Goal: Communication & Community: Connect with others

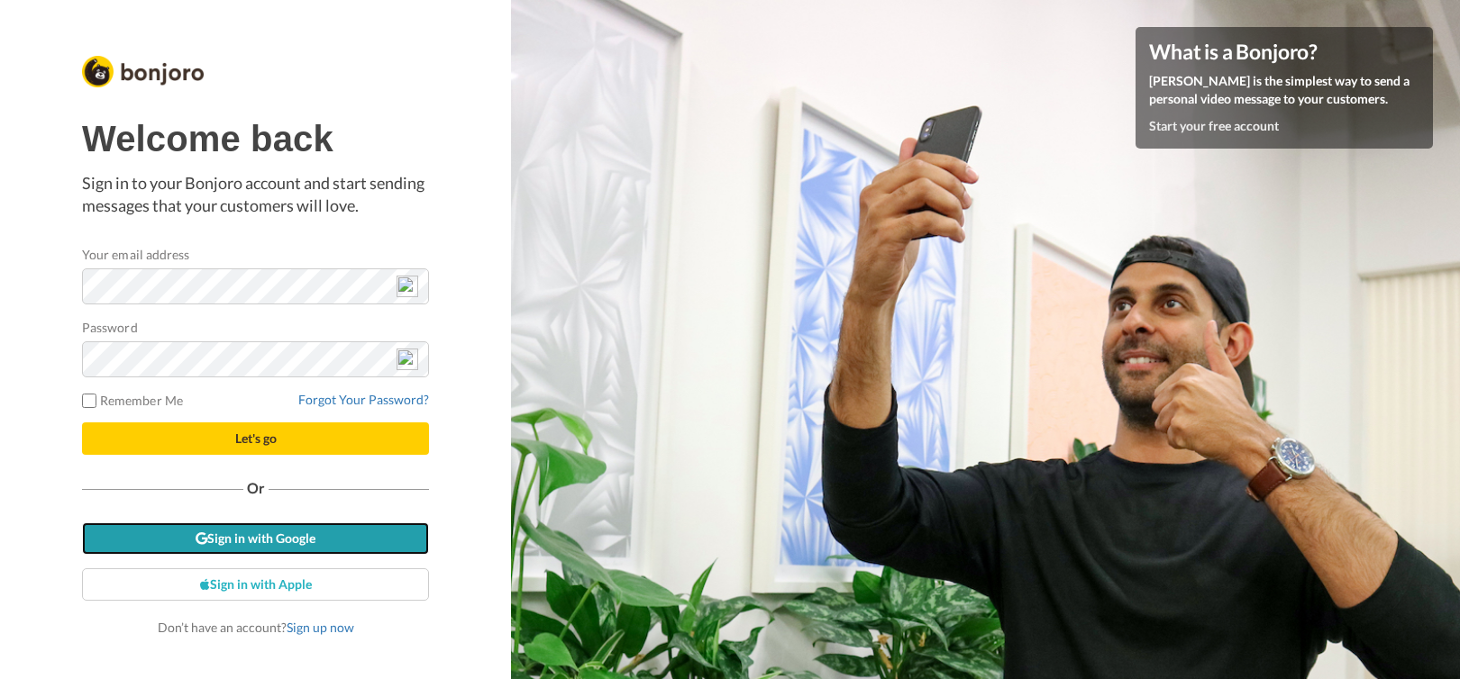
click at [334, 532] on link "Sign in with Google" at bounding box center [255, 539] width 347 height 32
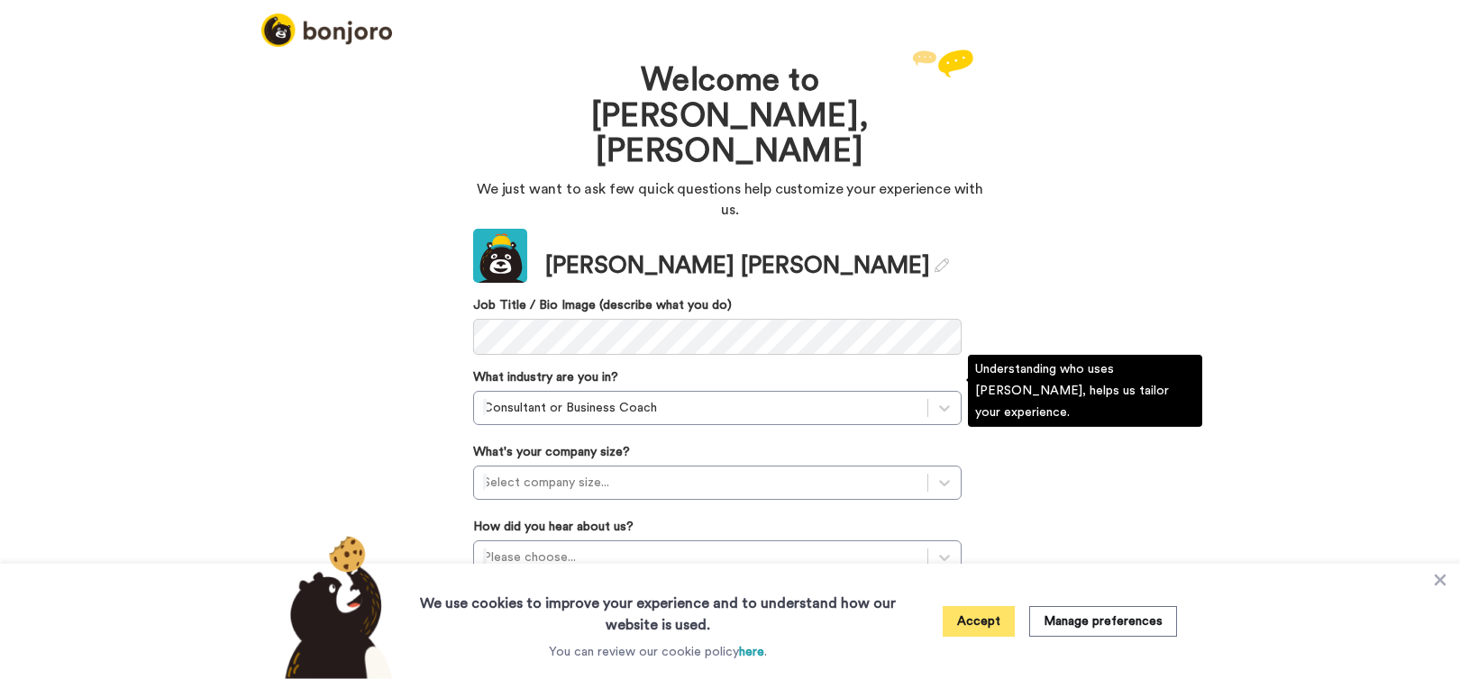
click at [985, 622] on button "Accept" at bounding box center [978, 621] width 72 height 31
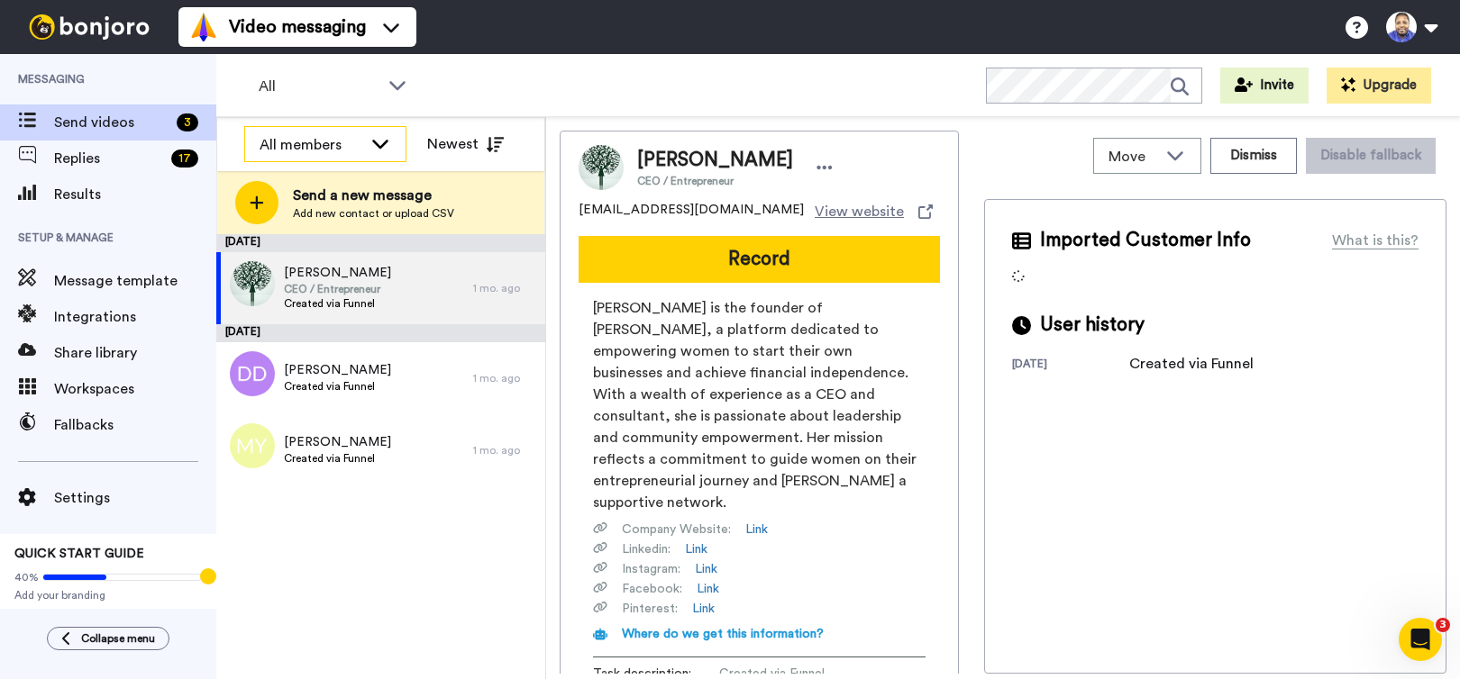
click at [354, 147] on div "All members" at bounding box center [310, 145] width 103 height 22
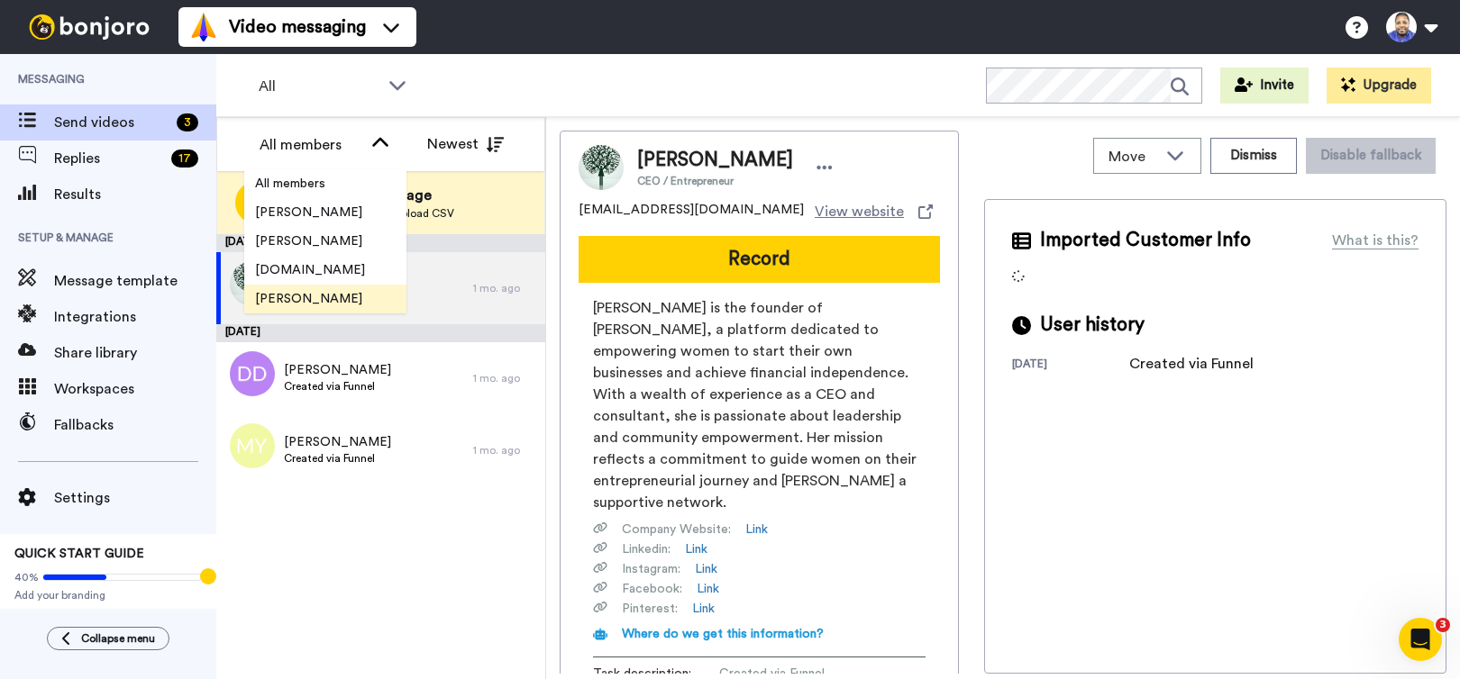
click at [318, 297] on span "[PERSON_NAME]" at bounding box center [308, 299] width 129 height 18
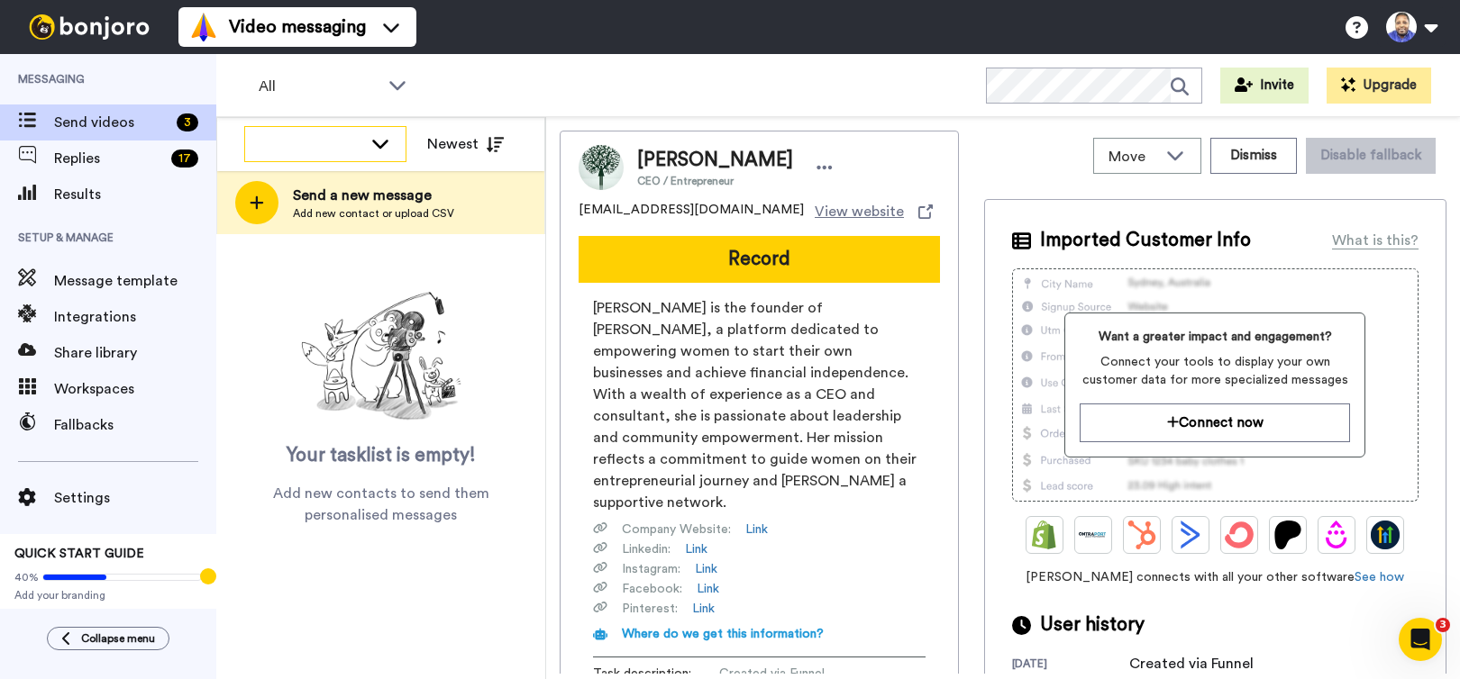
click at [385, 148] on icon at bounding box center [380, 143] width 22 height 18
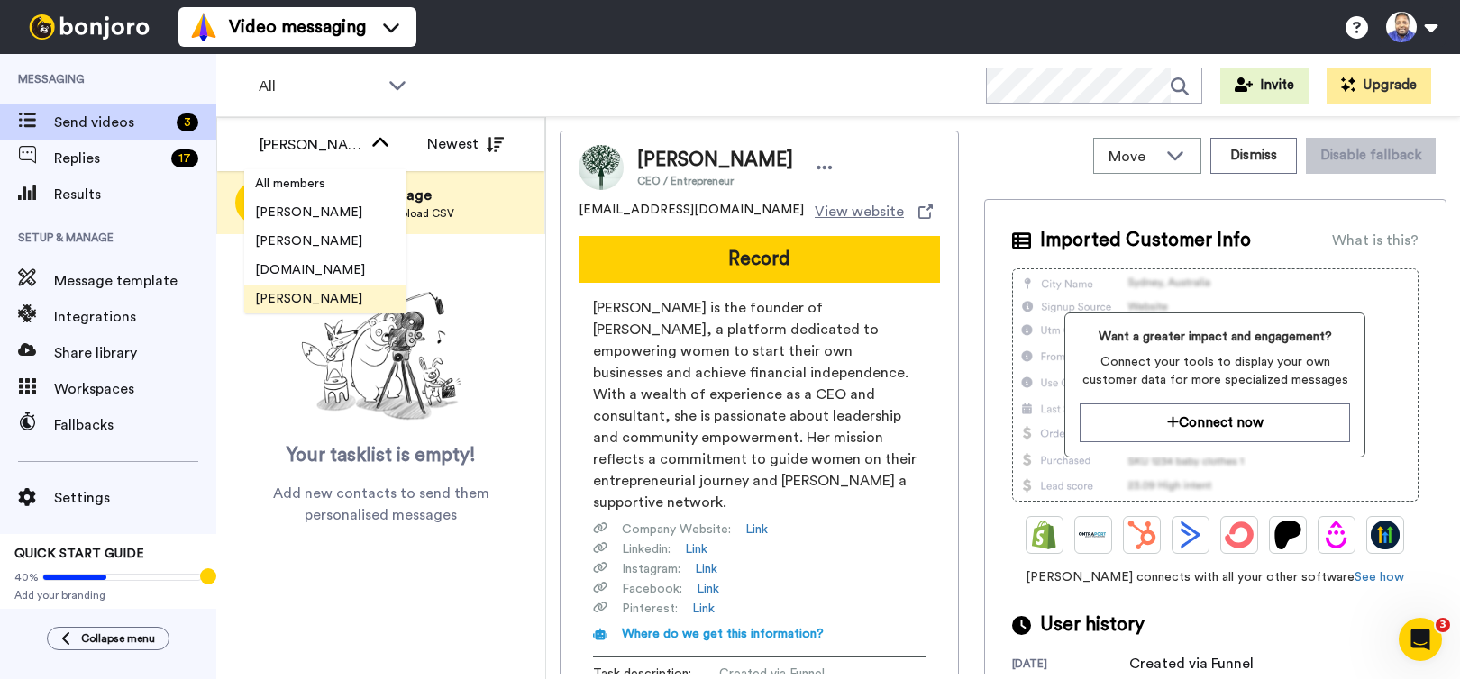
click at [323, 292] on span "[PERSON_NAME]" at bounding box center [308, 299] width 129 height 18
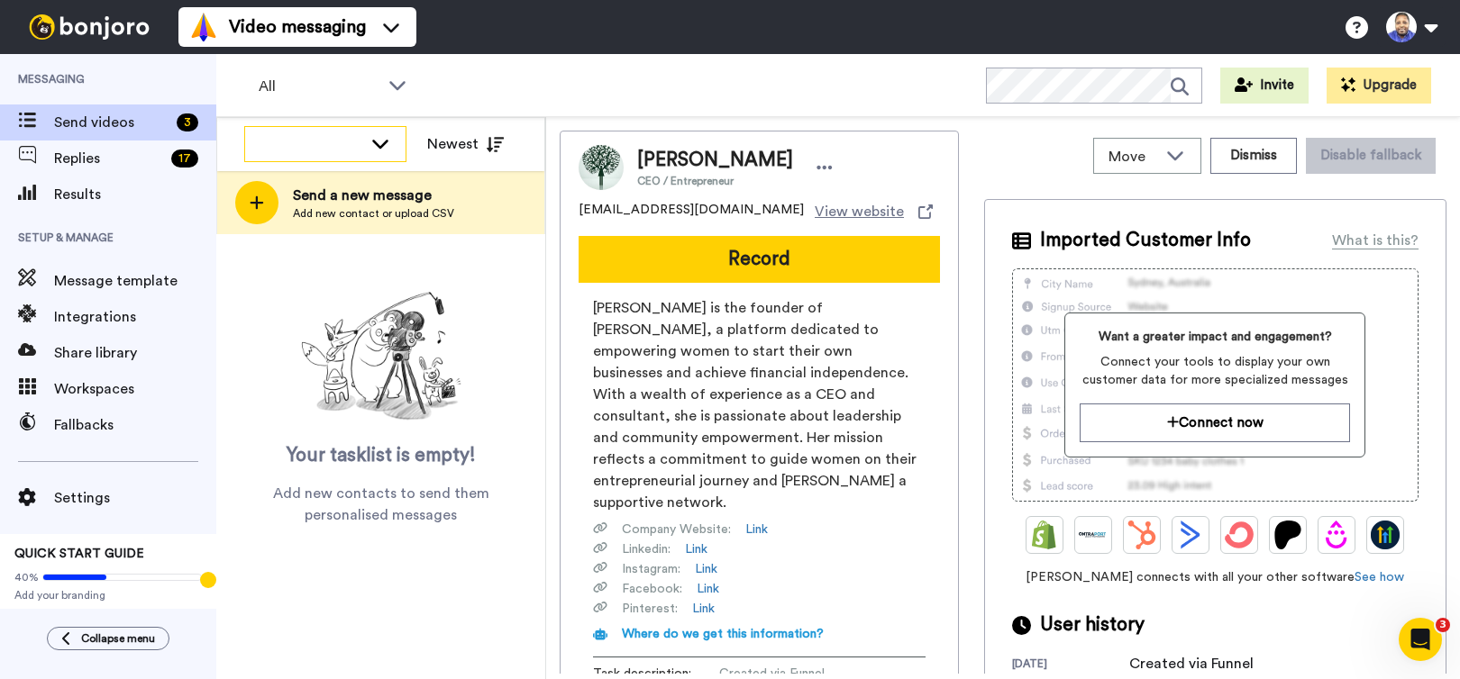
click at [383, 145] on icon at bounding box center [380, 144] width 16 height 9
click at [342, 184] on li "All members" at bounding box center [325, 183] width 162 height 29
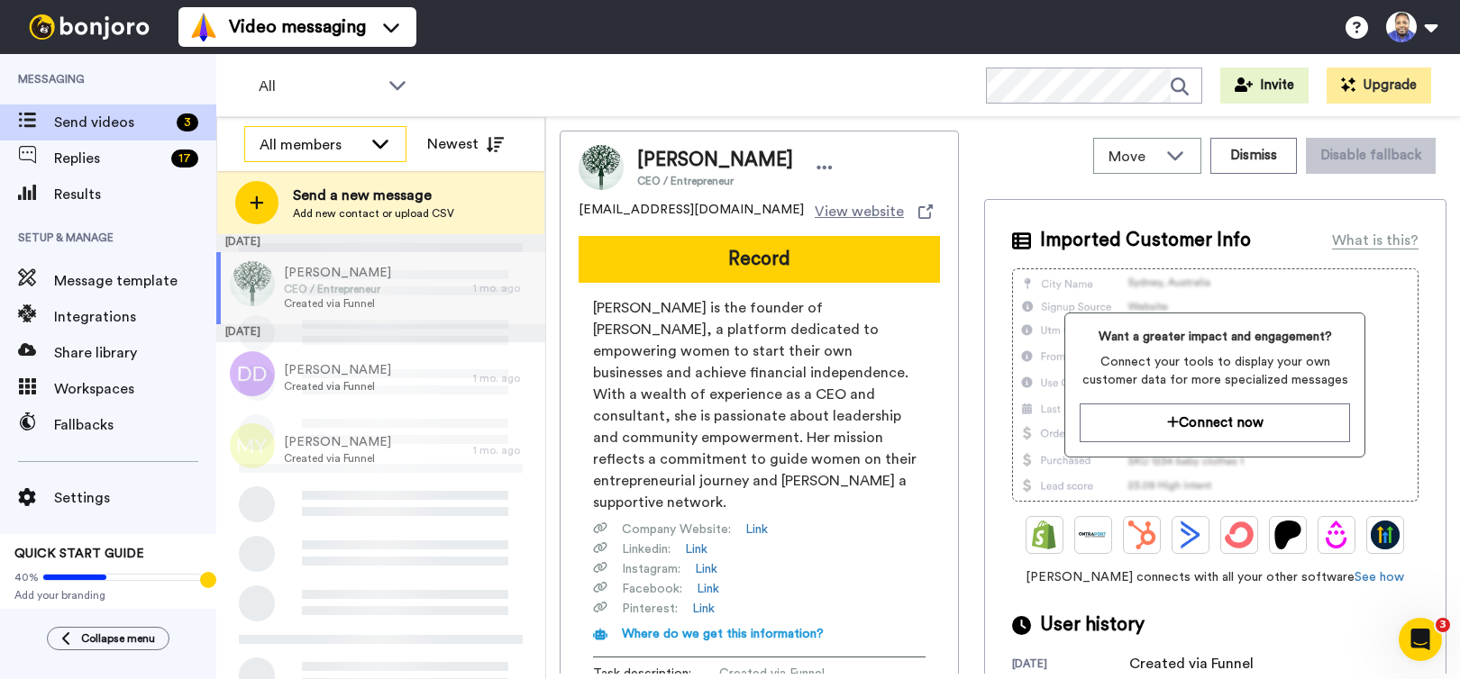
click at [370, 148] on icon at bounding box center [380, 143] width 22 height 18
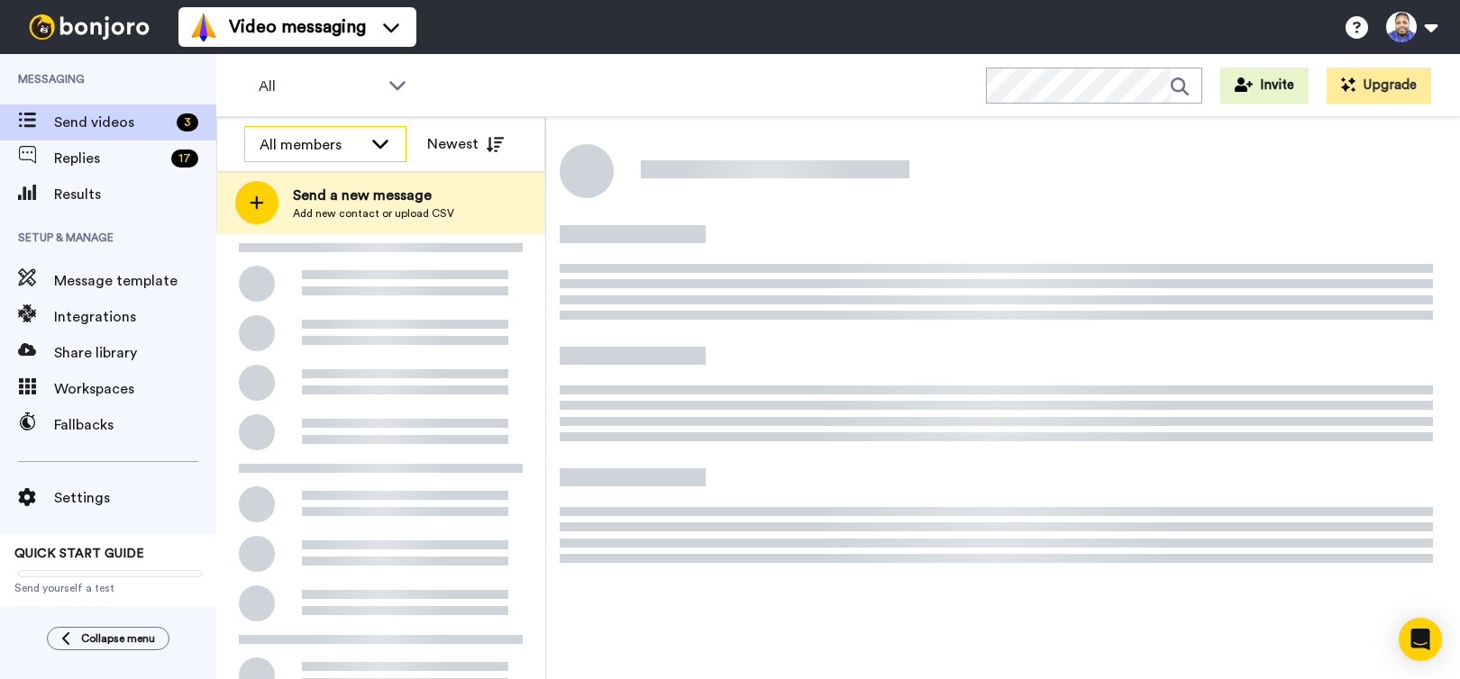
click at [369, 158] on div "All members" at bounding box center [325, 145] width 160 height 36
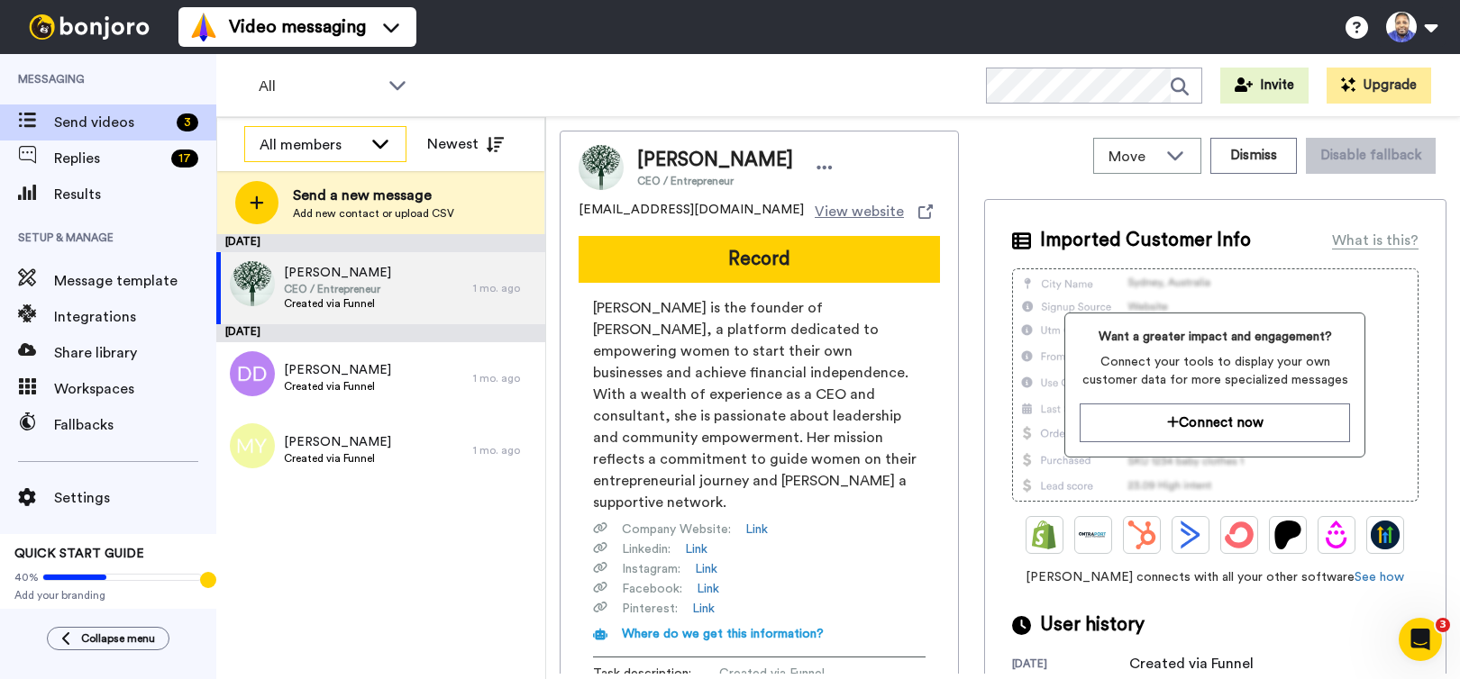
click at [377, 145] on icon at bounding box center [380, 144] width 16 height 9
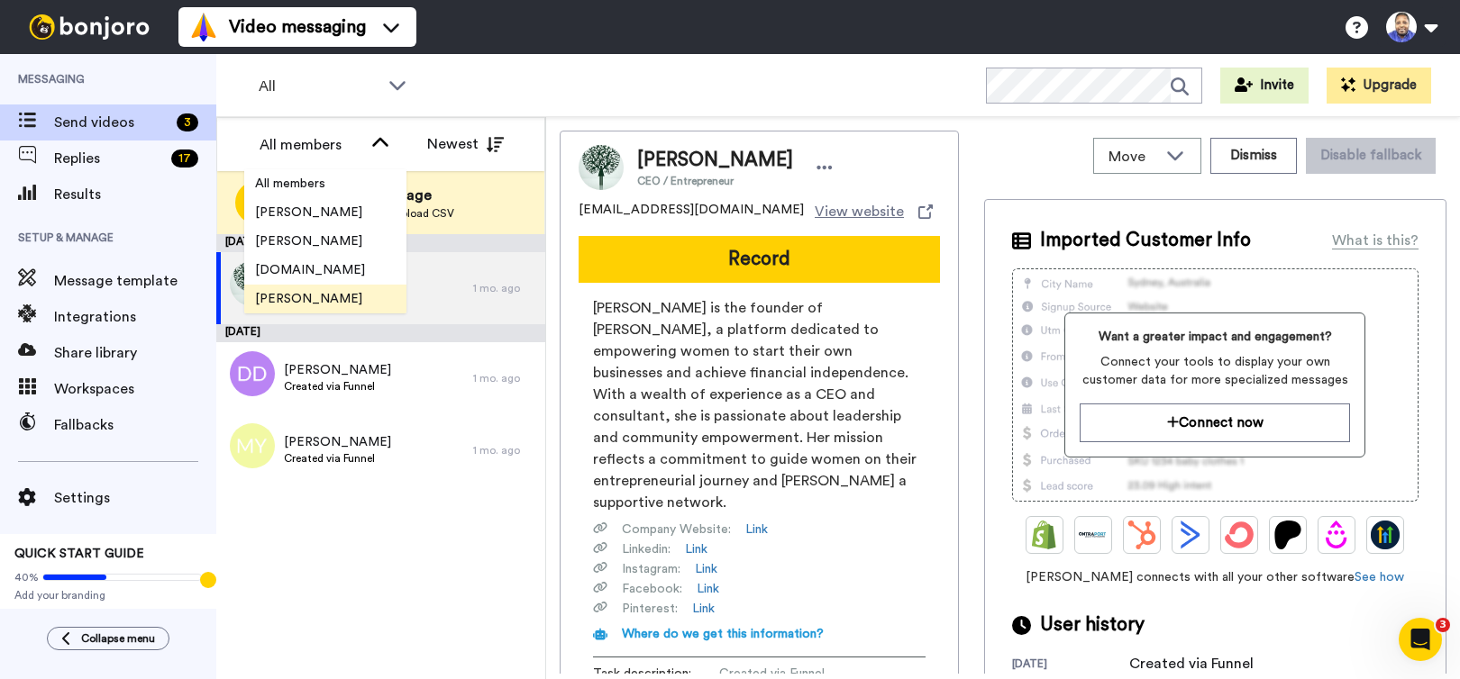
click at [307, 295] on span "[PERSON_NAME]" at bounding box center [308, 299] width 129 height 18
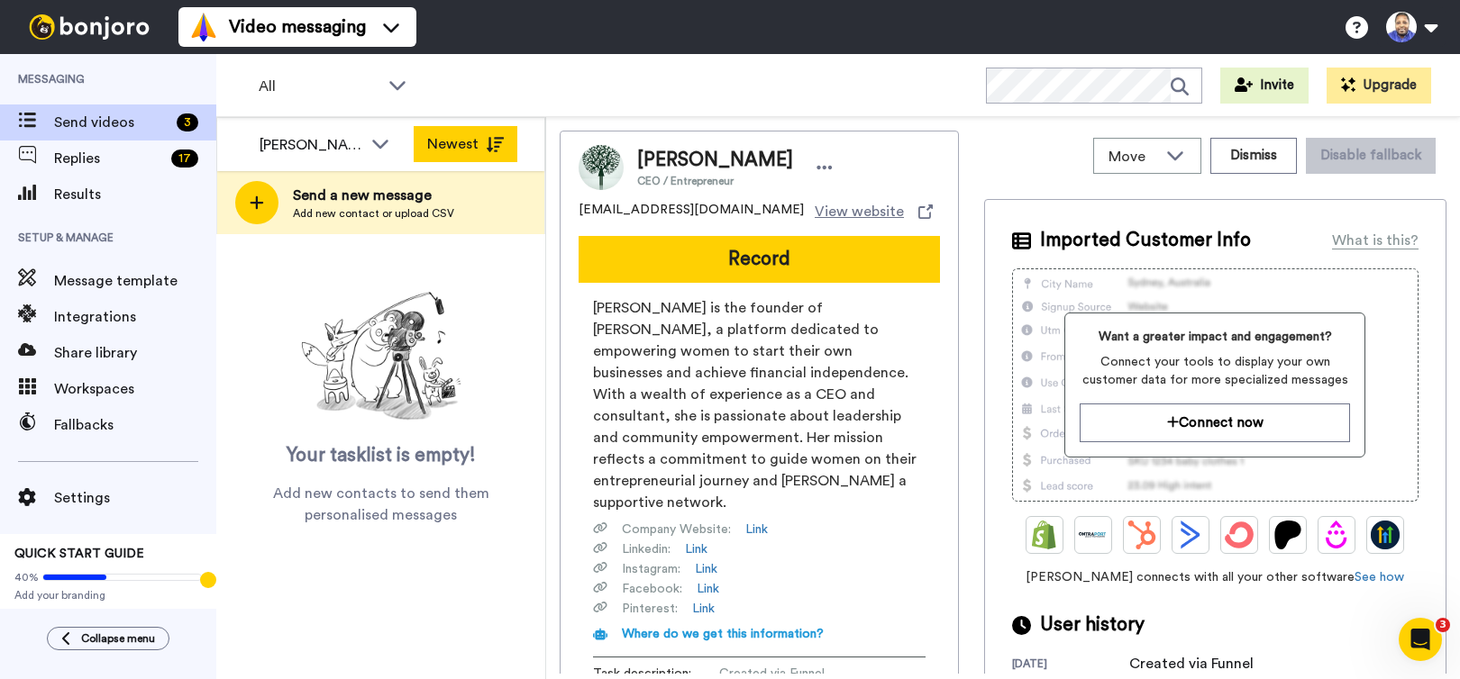
click at [440, 149] on button "Newest" at bounding box center [466, 144] width 104 height 36
click at [487, 150] on icon at bounding box center [495, 144] width 18 height 15
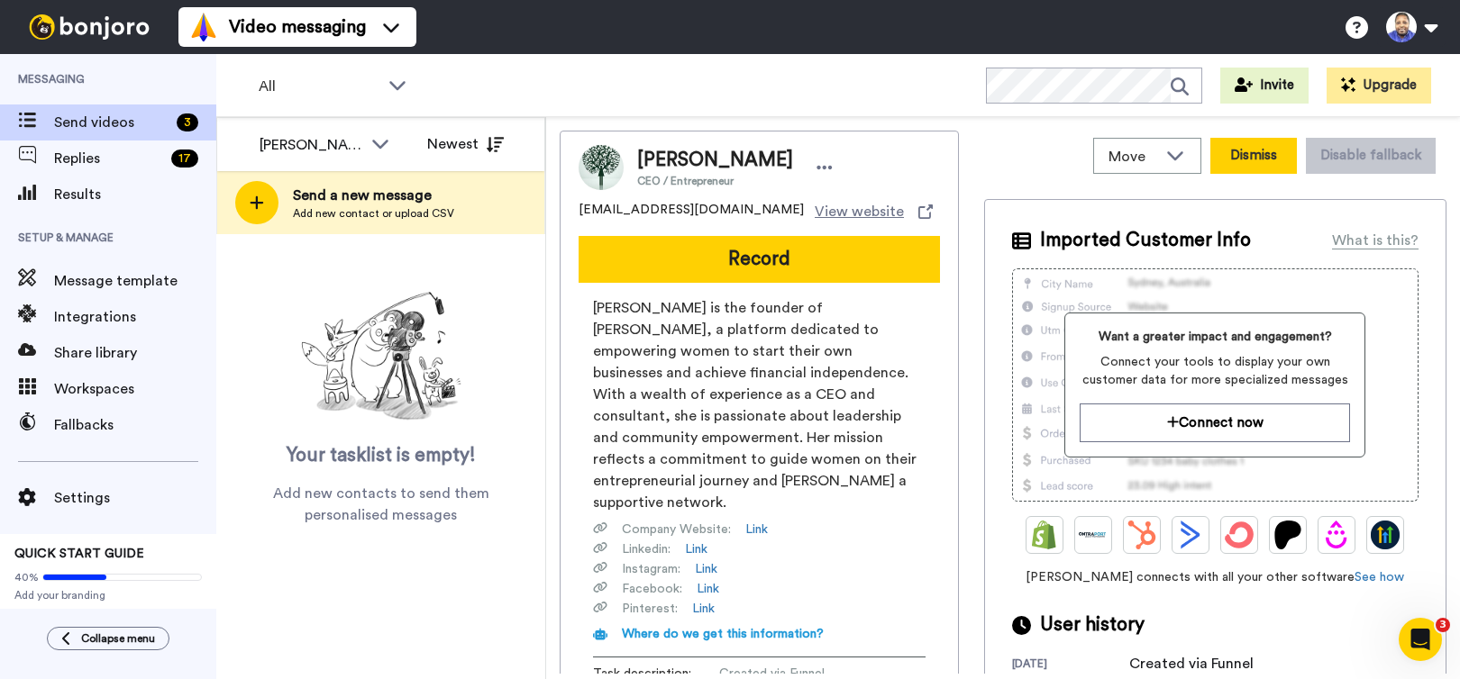
click at [1268, 153] on button "Dismiss" at bounding box center [1253, 156] width 86 height 36
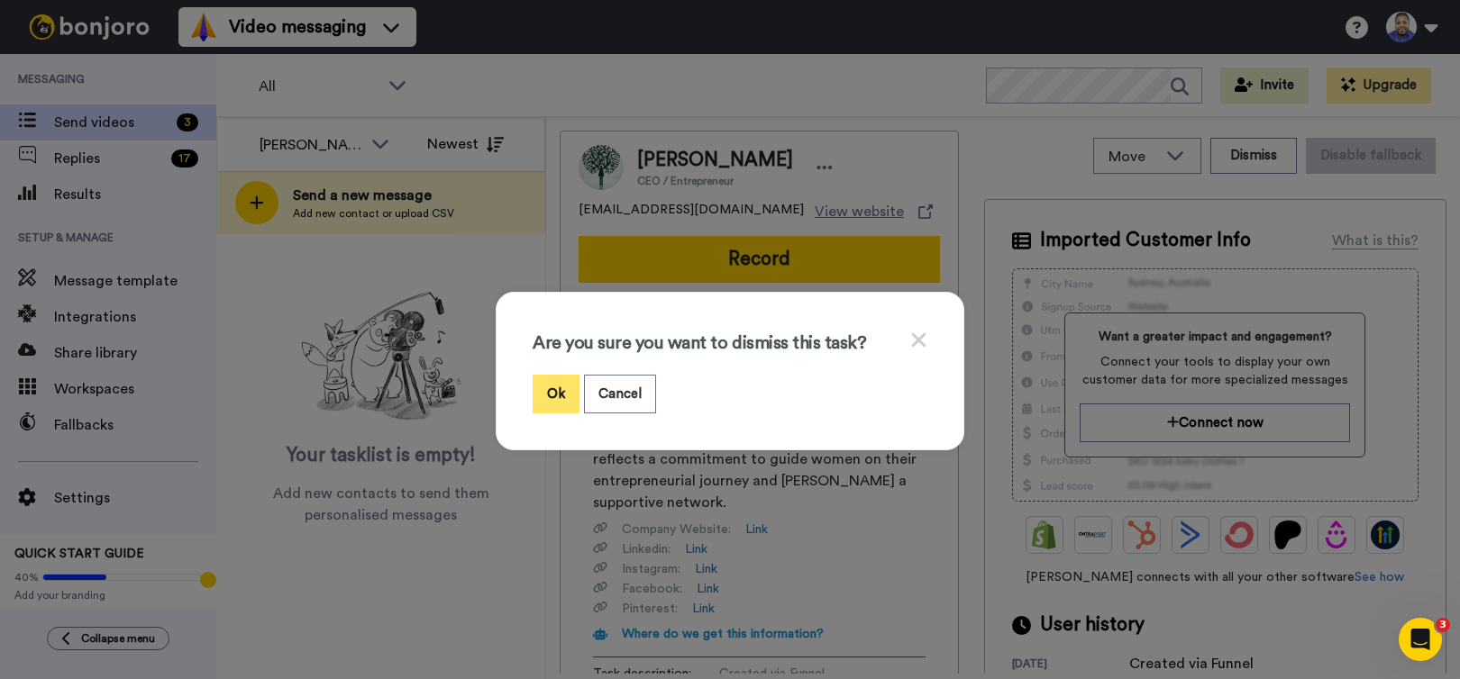
click at [551, 394] on button "Ok" at bounding box center [555, 394] width 47 height 39
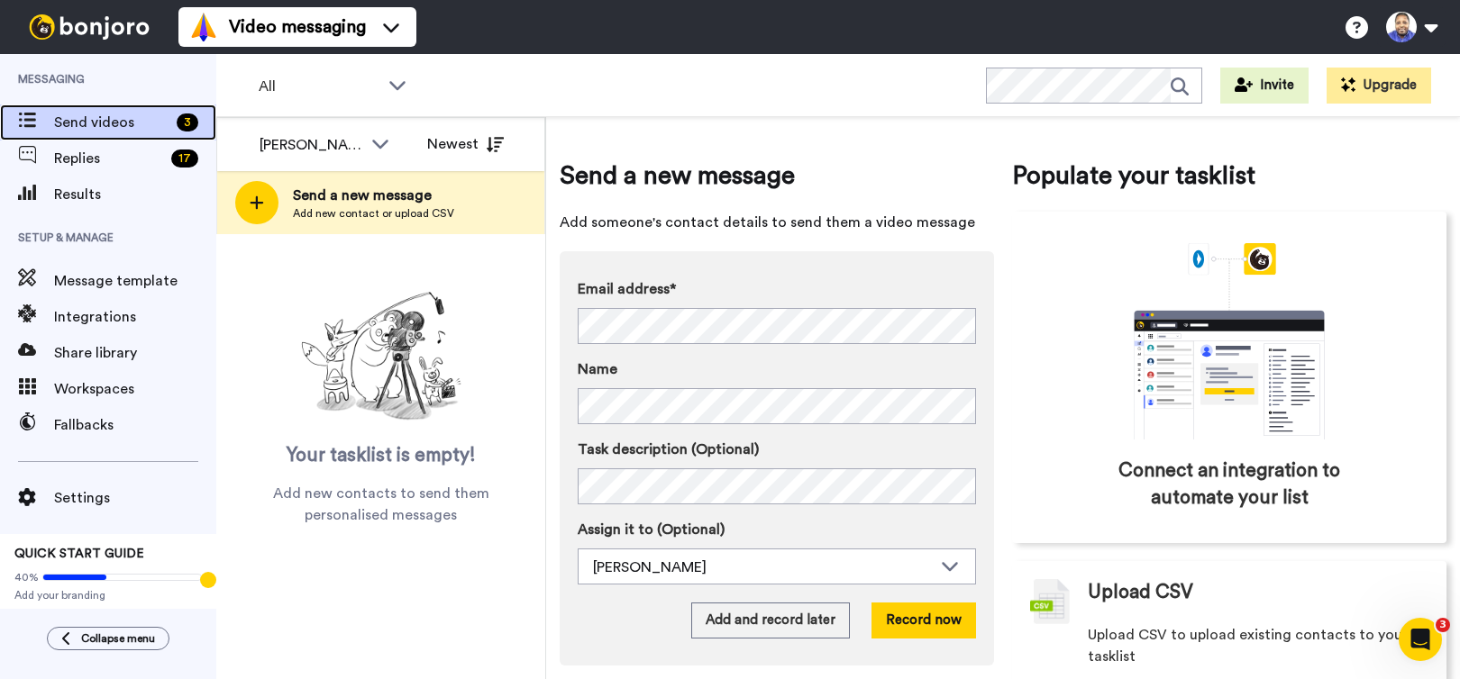
click at [128, 124] on span "Send videos" at bounding box center [111, 123] width 115 height 22
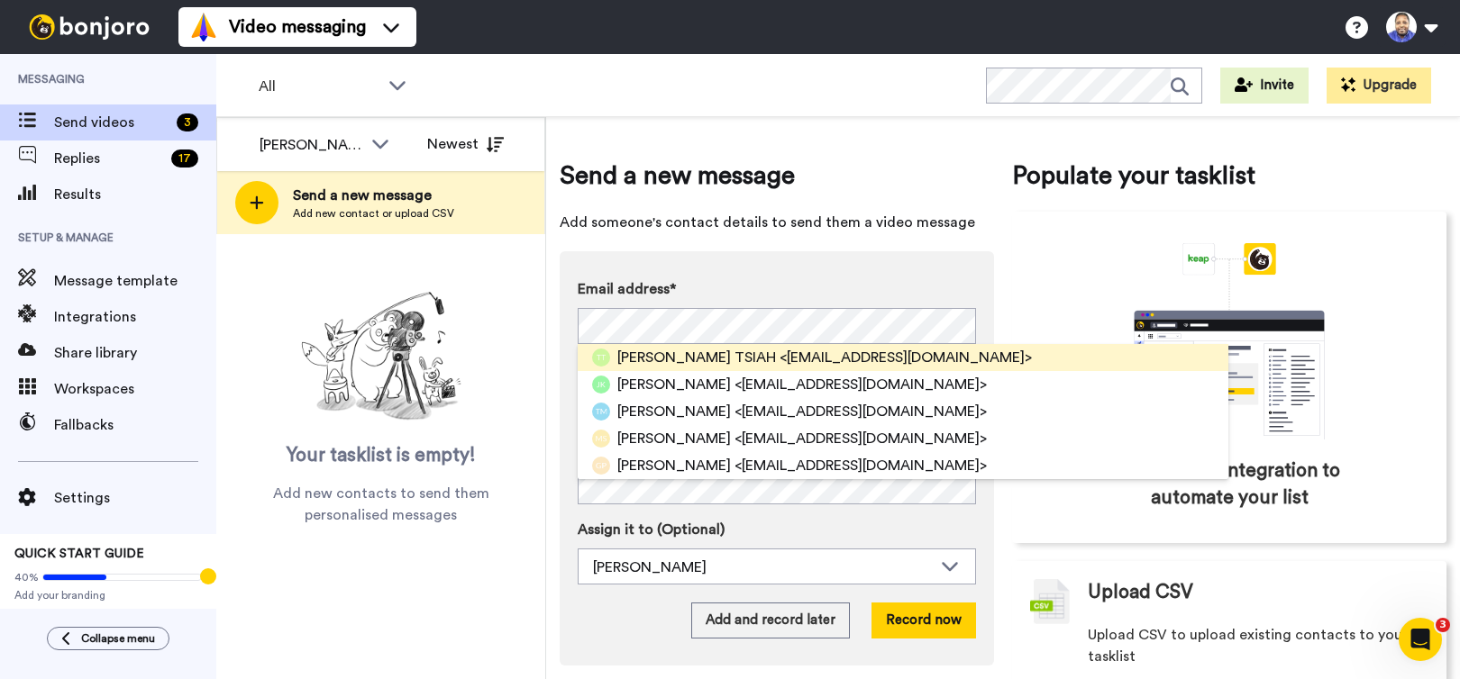
click at [679, 353] on span "[PERSON_NAME] TSIAH" at bounding box center [696, 358] width 159 height 22
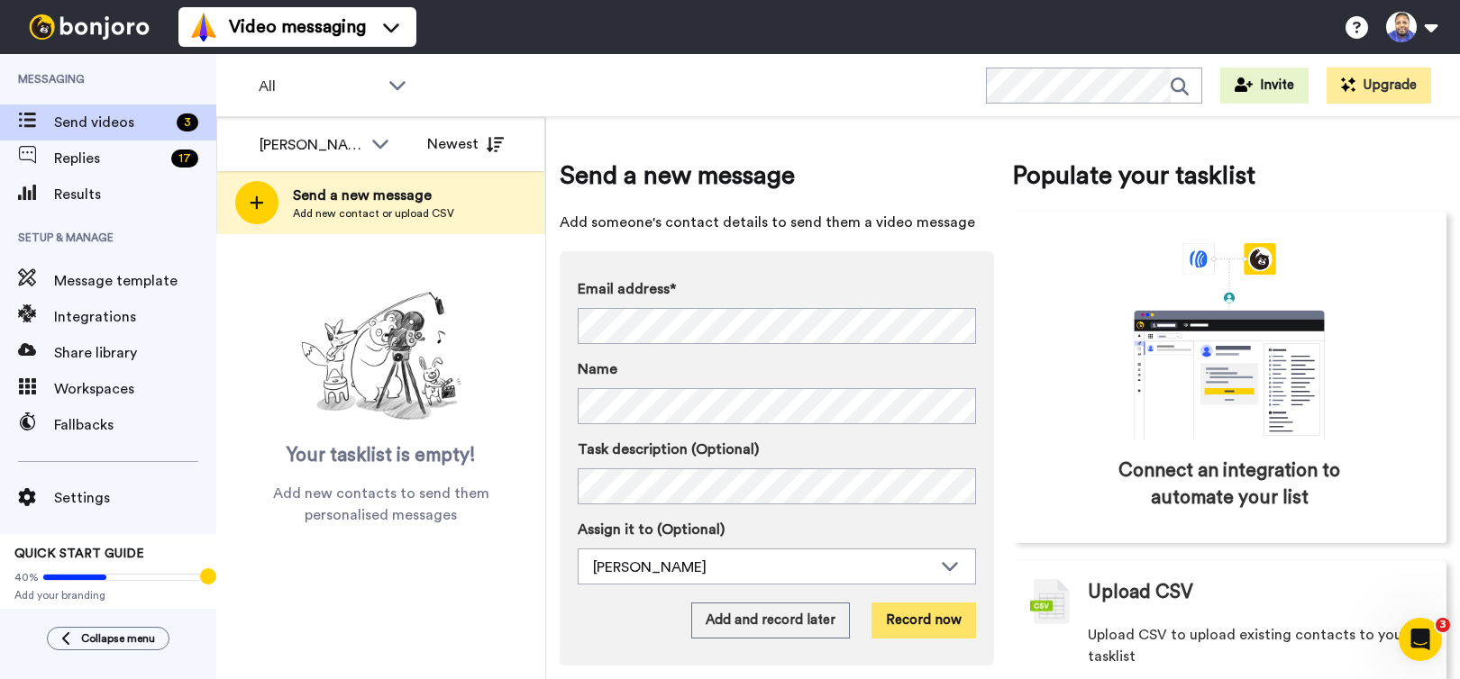
click at [945, 624] on button "Record now" at bounding box center [923, 621] width 105 height 36
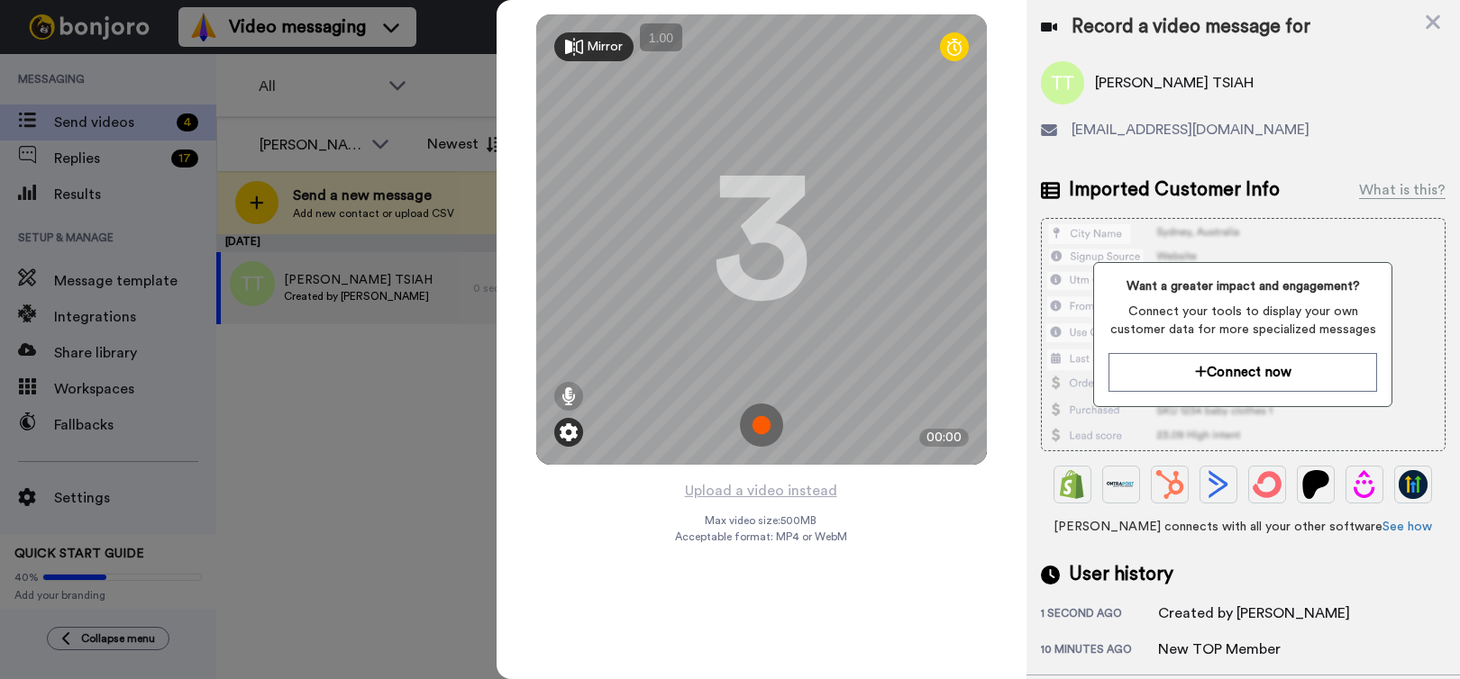
click at [571, 427] on img at bounding box center [569, 432] width 18 height 18
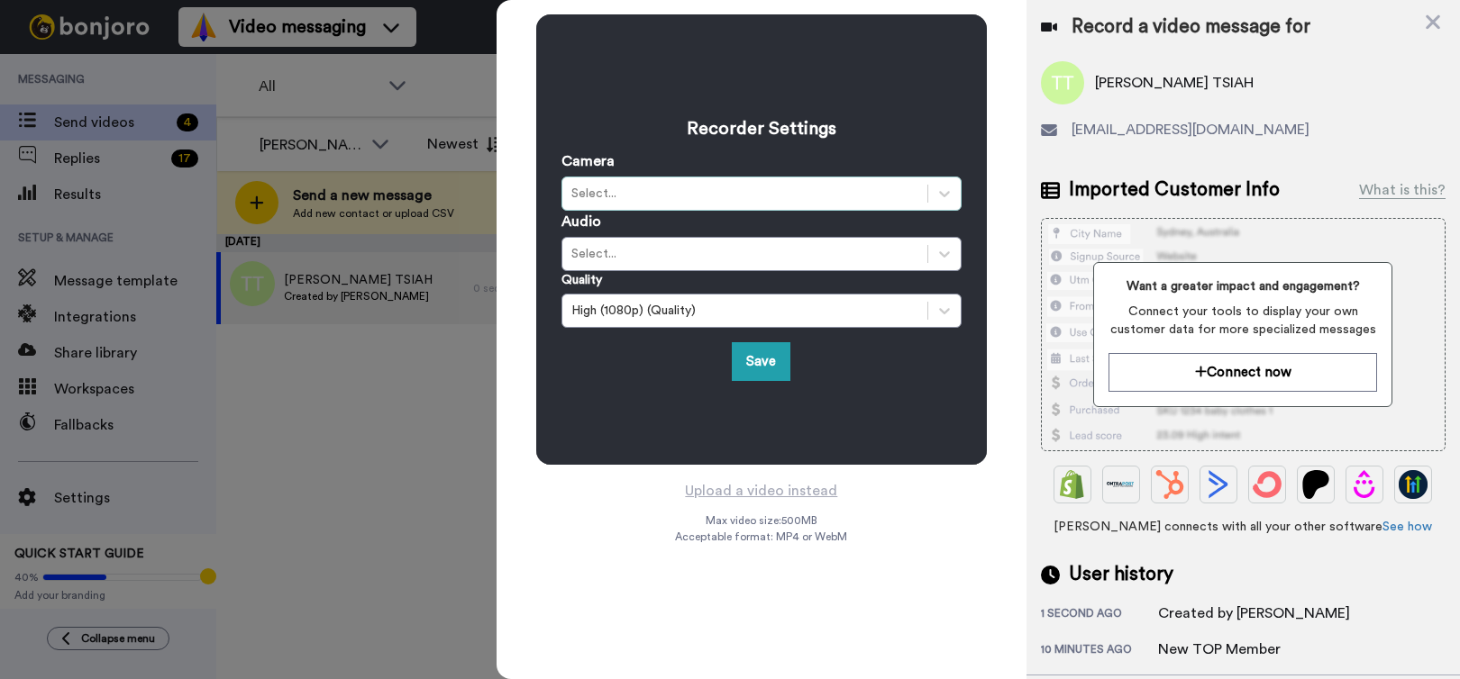
click at [679, 194] on div "Select..." at bounding box center [744, 194] width 347 height 18
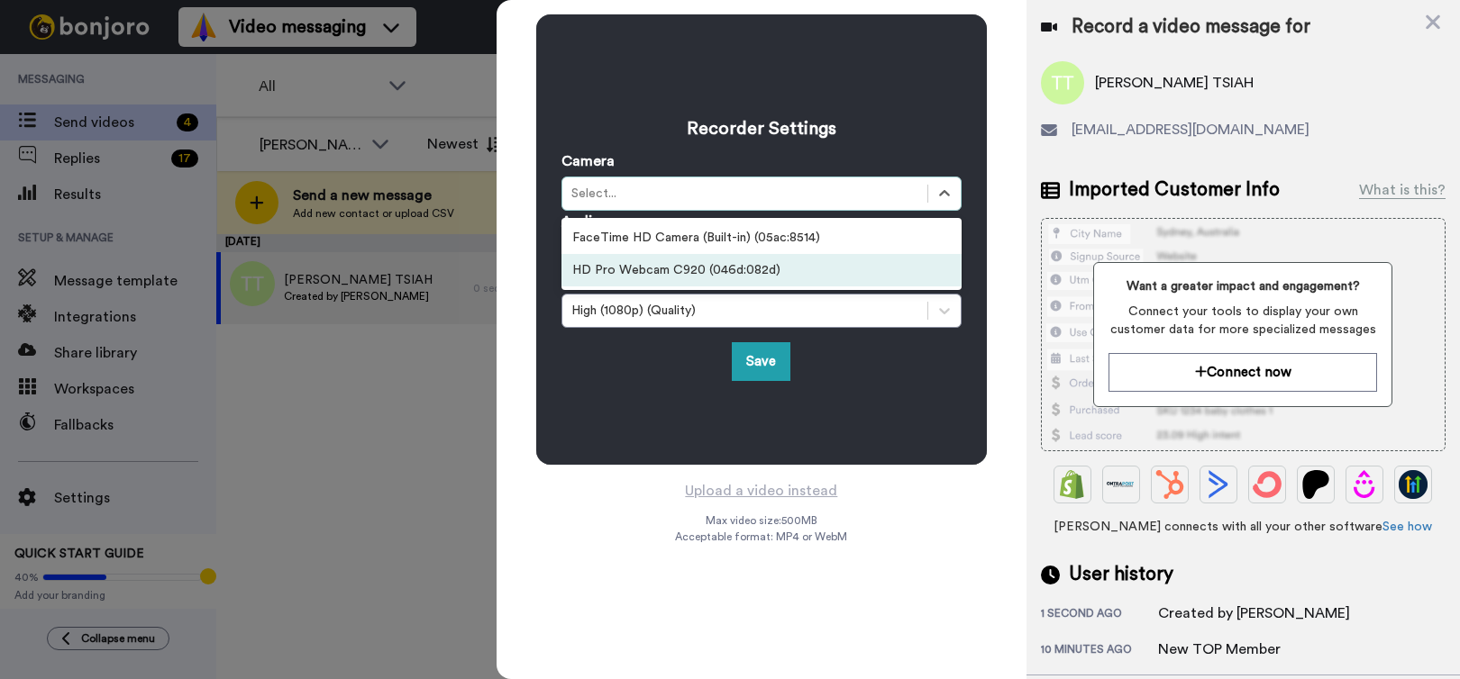
click at [679, 264] on div "HD Pro Webcam C920 (046d:082d)" at bounding box center [761, 270] width 400 height 32
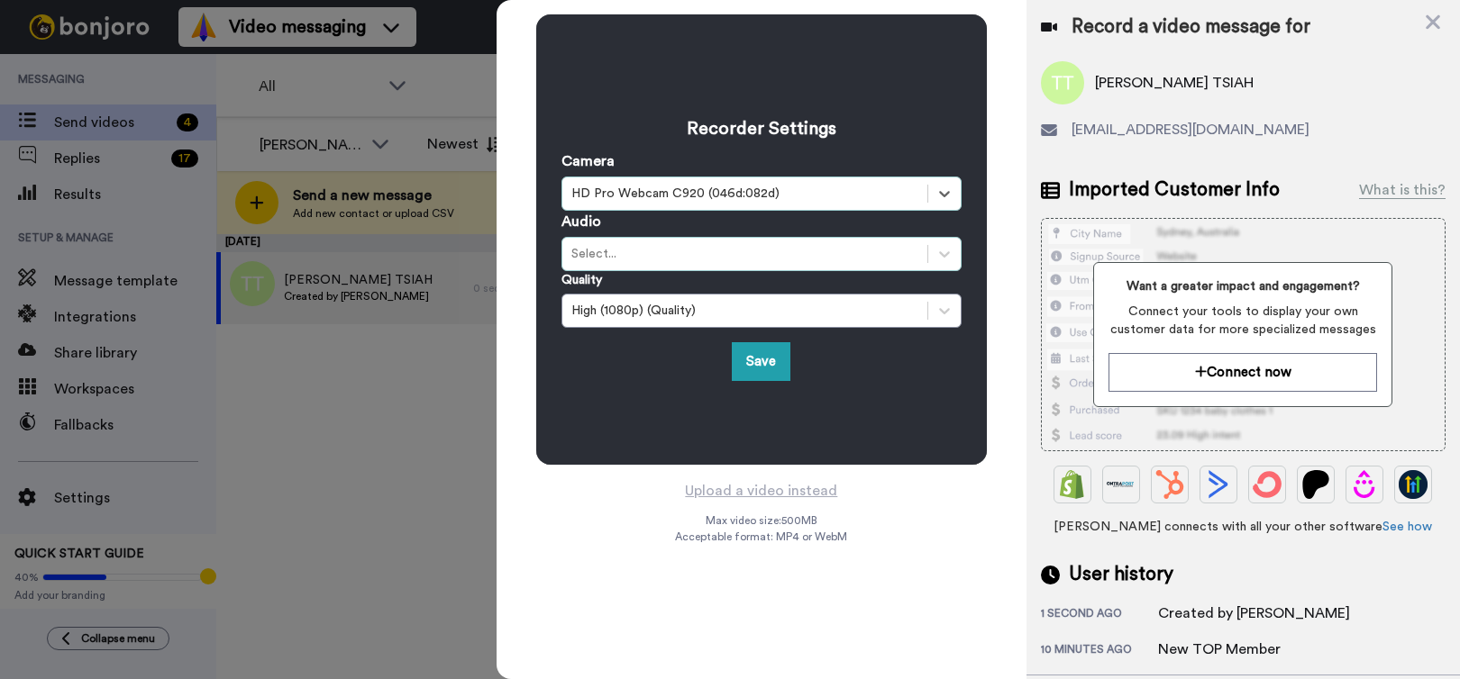
click at [678, 264] on div "Select..." at bounding box center [761, 254] width 400 height 34
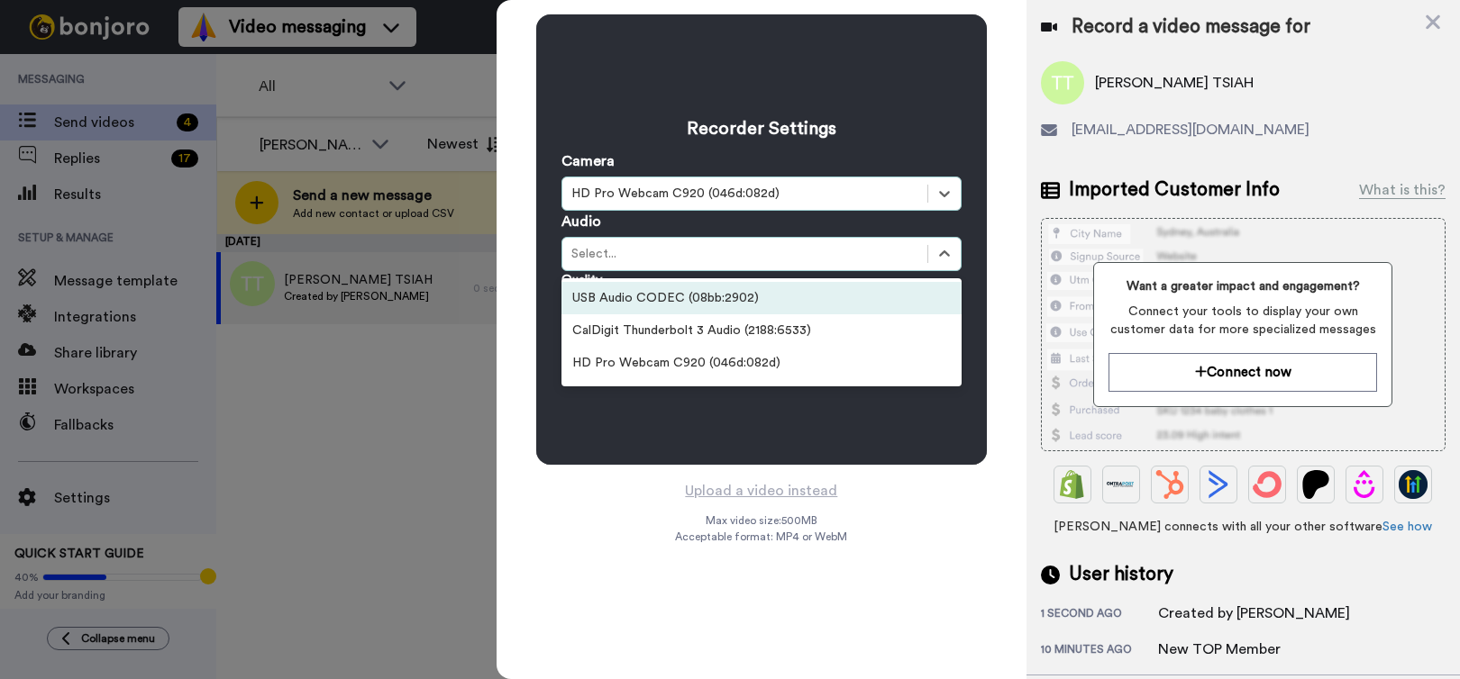
click at [689, 304] on div "USB Audio CODEC (08bb:2902)" at bounding box center [761, 298] width 400 height 32
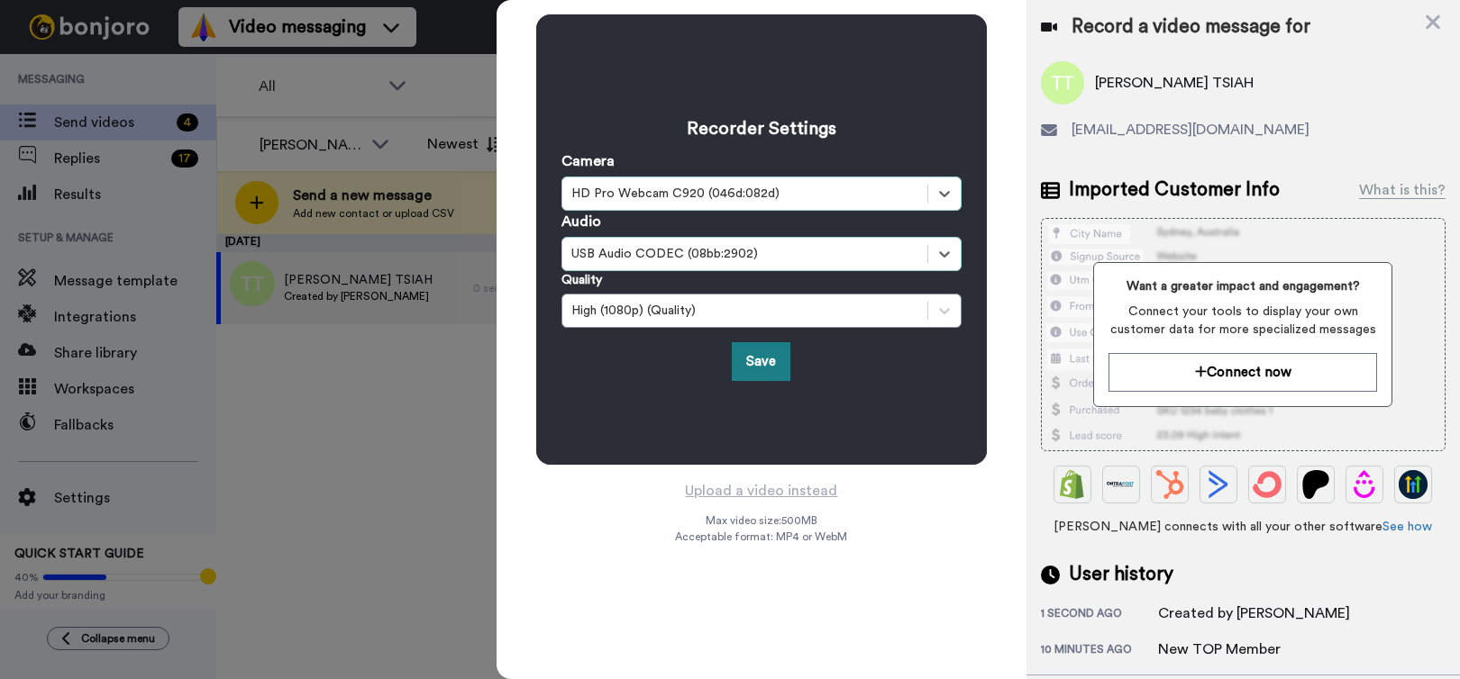
click at [751, 369] on button "Save" at bounding box center [761, 361] width 59 height 39
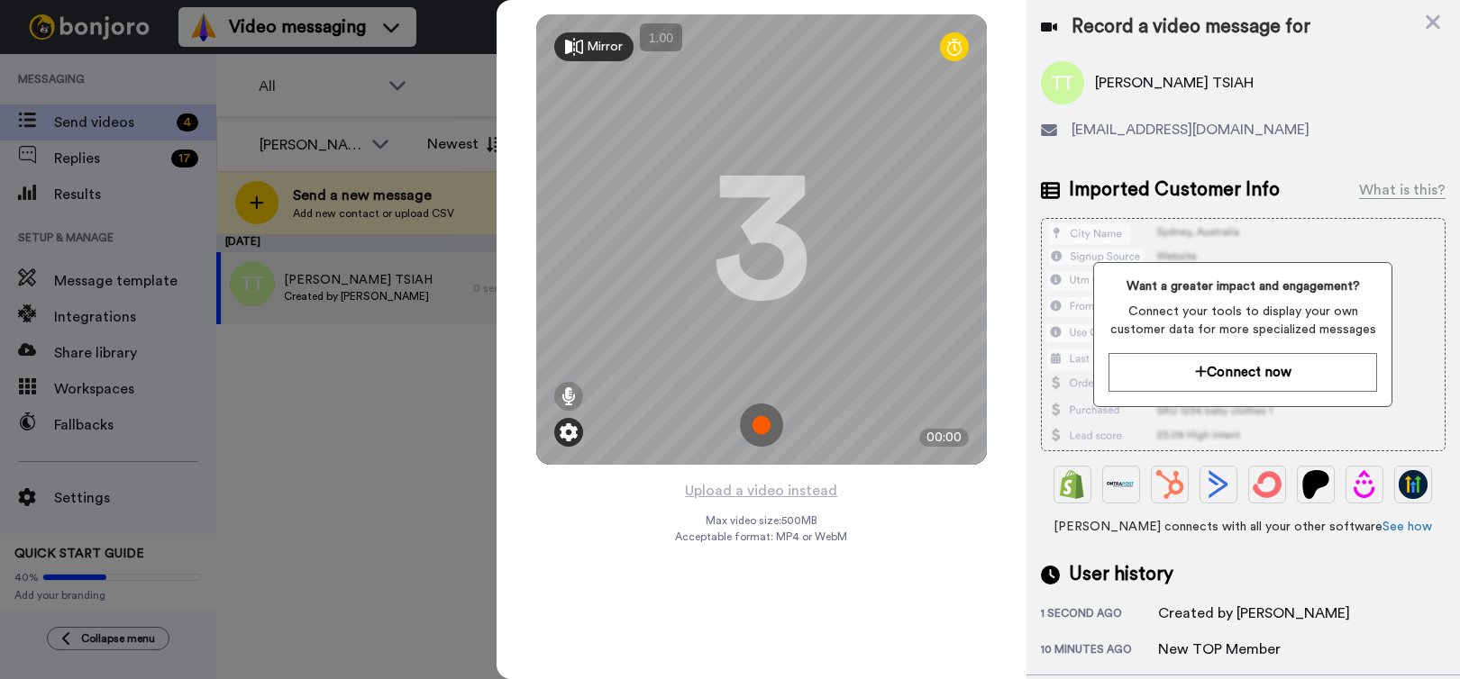
click at [574, 433] on img at bounding box center [569, 432] width 18 height 18
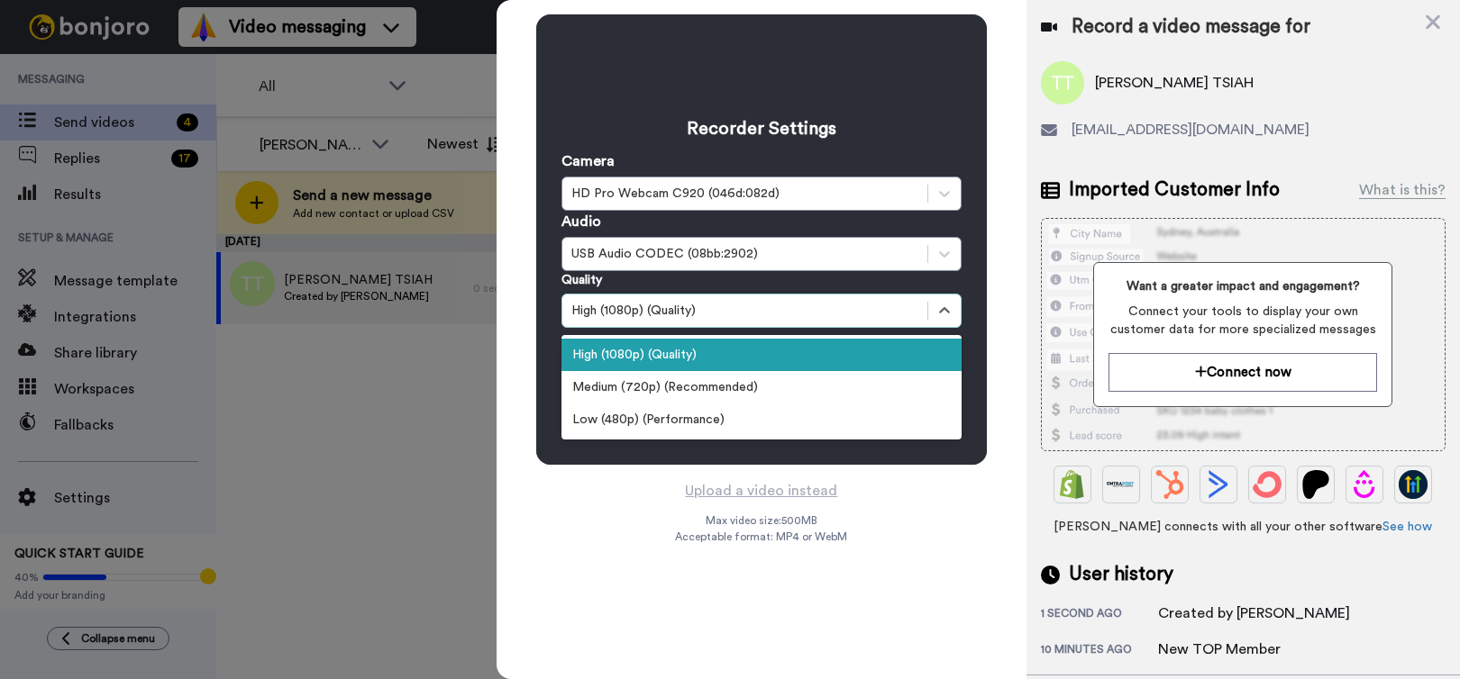
click at [712, 318] on div "High (1080p) (Quality)" at bounding box center [744, 311] width 347 height 18
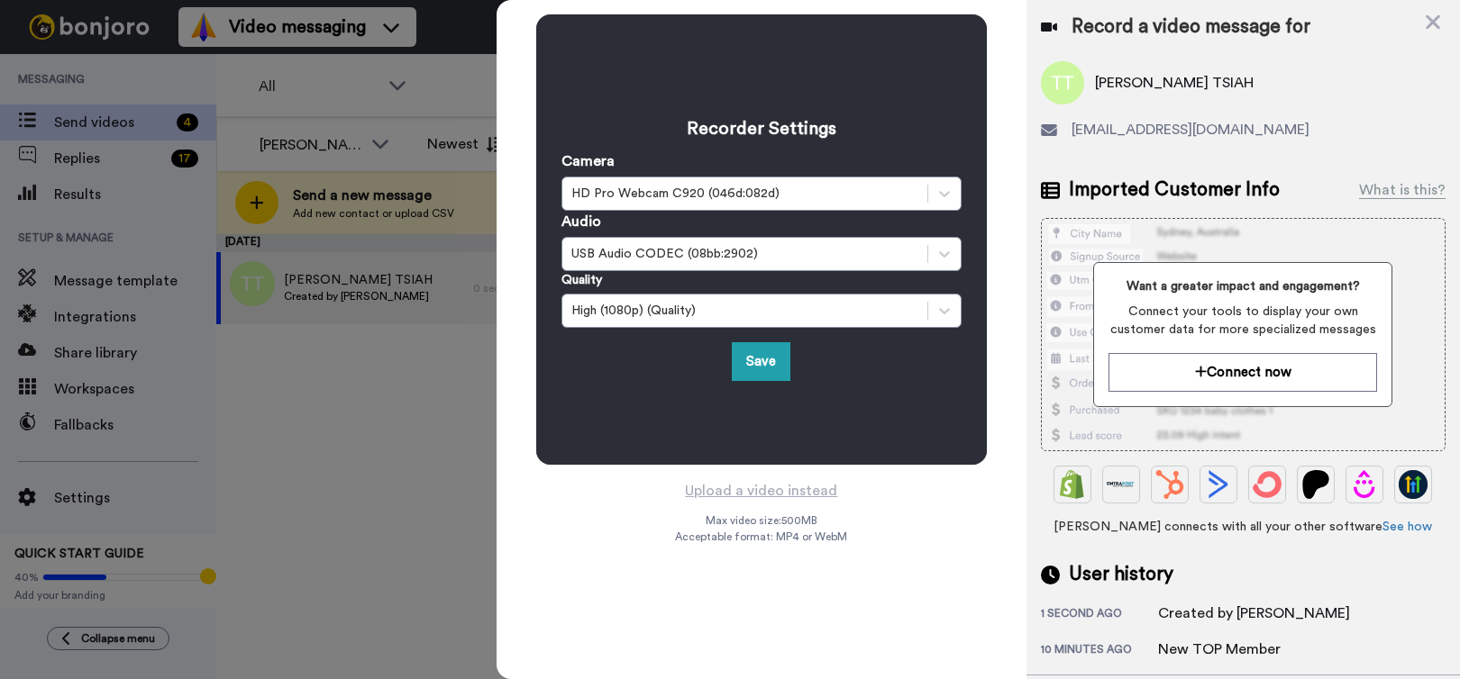
click at [732, 56] on div "Recorder Settings Camera HD Pro Webcam C920 (046d:082d) Audio USB Audio CODEC (…" at bounding box center [761, 239] width 450 height 450
click at [768, 363] on button "Save" at bounding box center [761, 361] width 59 height 39
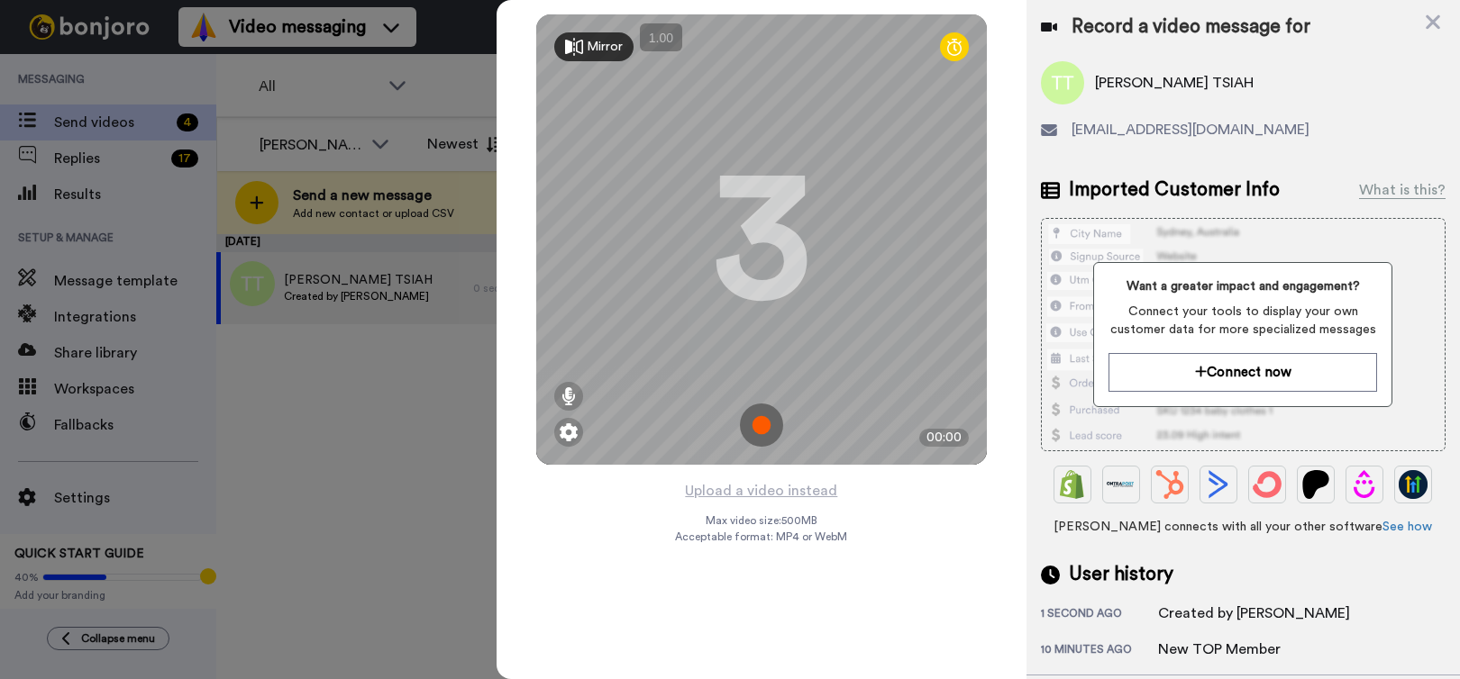
click at [756, 428] on img at bounding box center [761, 425] width 43 height 43
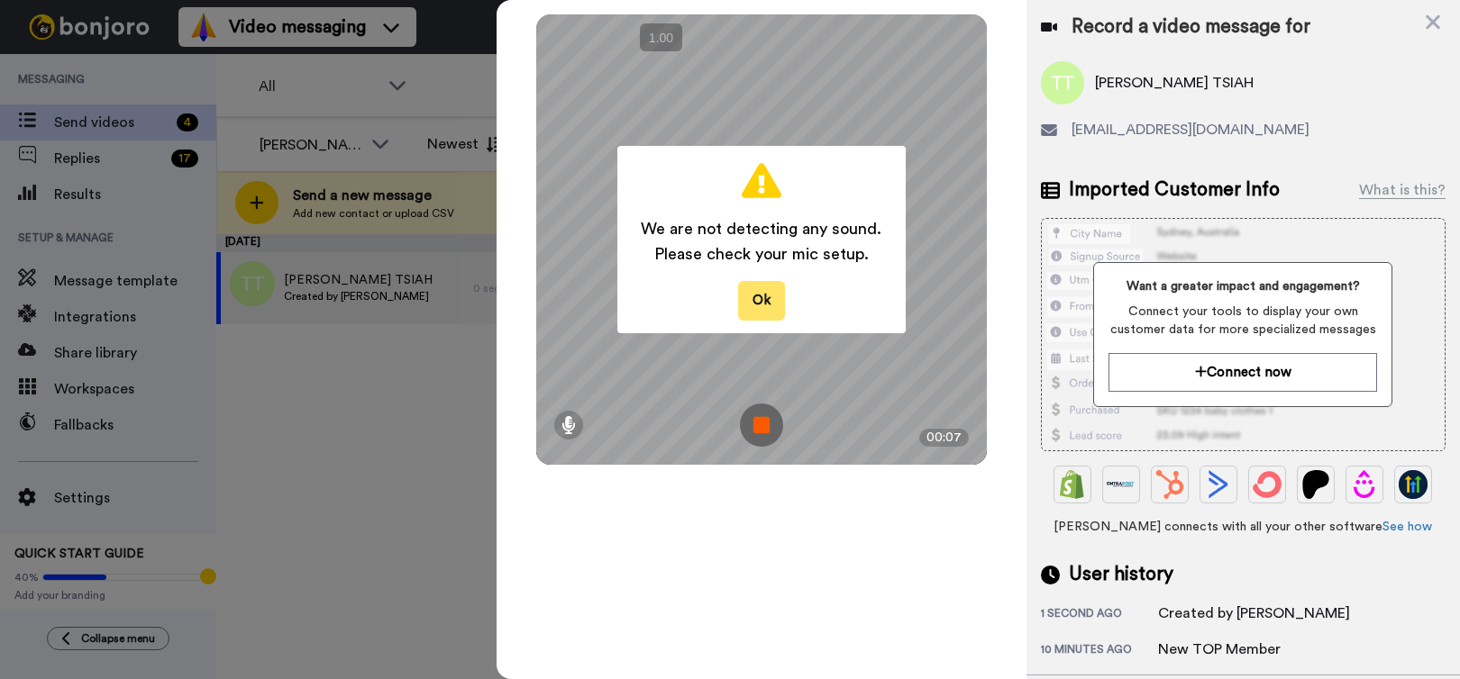
click at [763, 298] on button "Ok" at bounding box center [761, 300] width 47 height 39
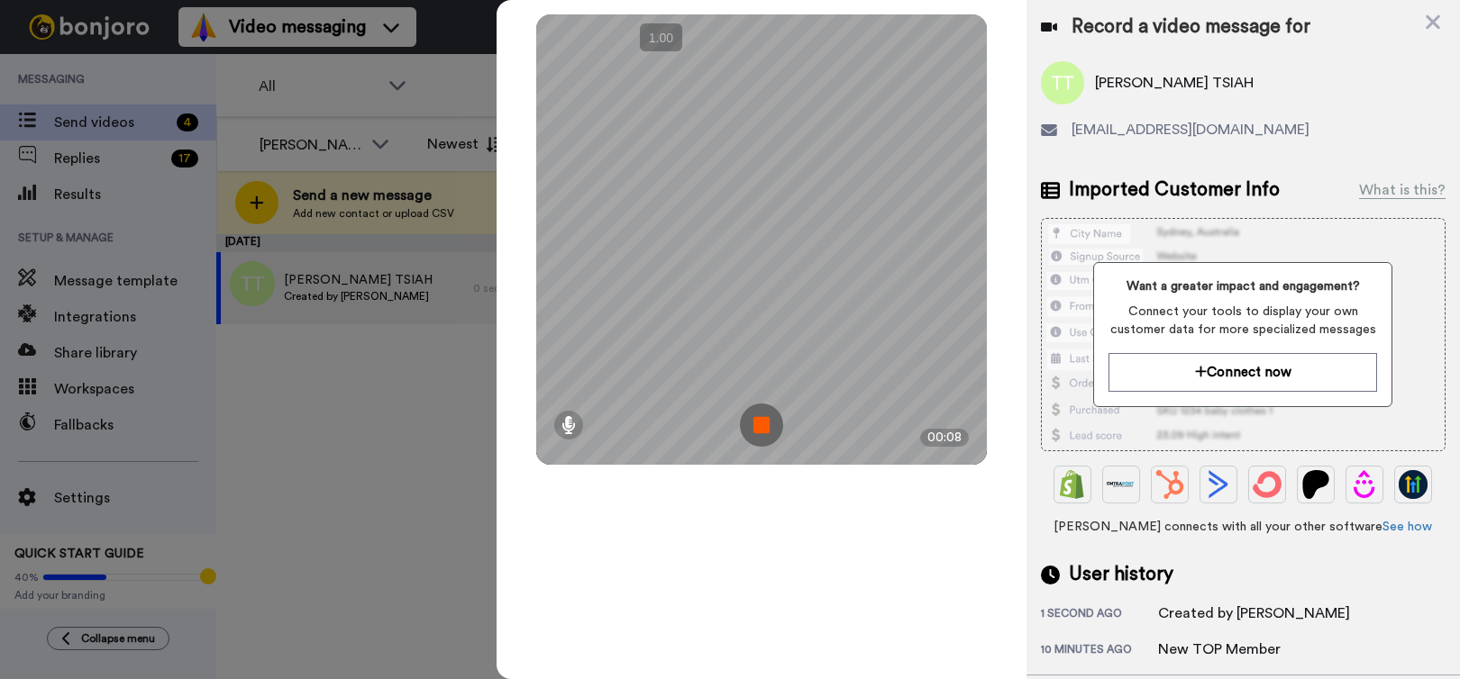
click at [769, 416] on img at bounding box center [761, 425] width 43 height 43
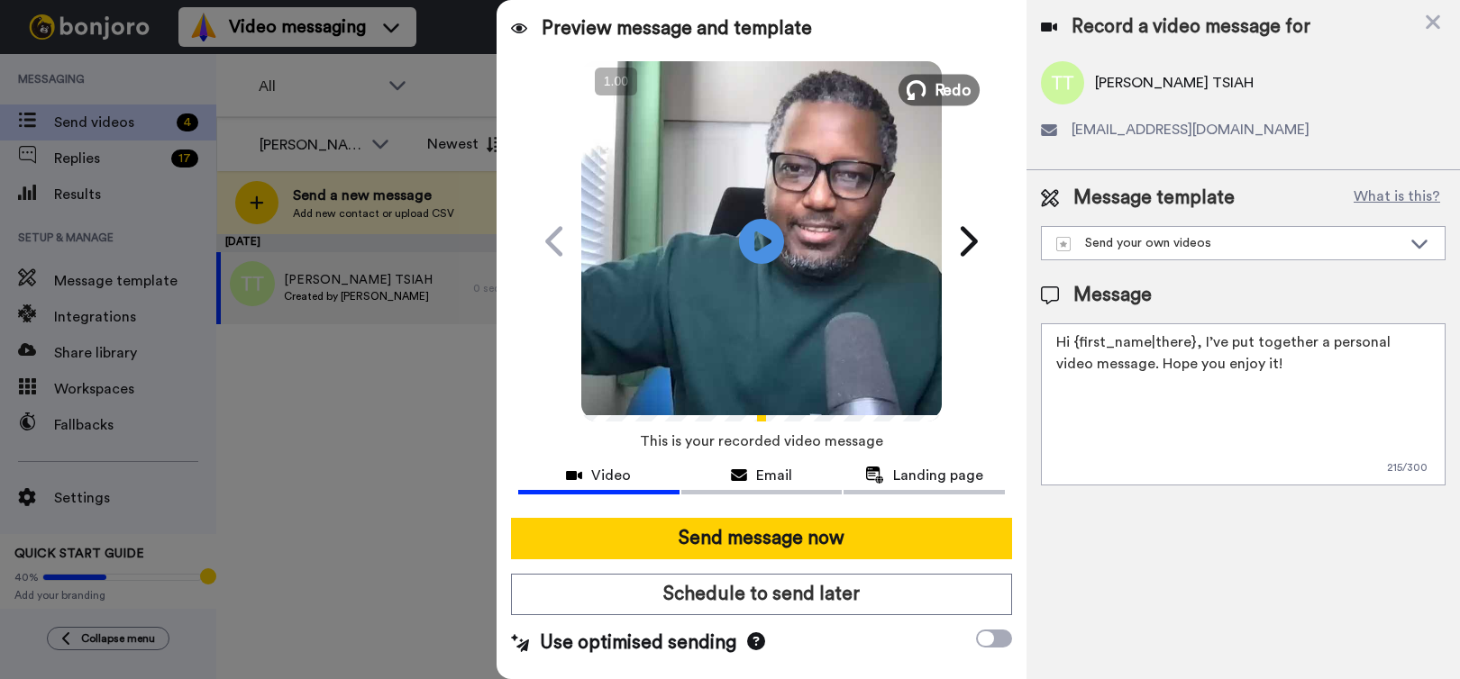
click at [924, 88] on icon at bounding box center [916, 90] width 20 height 20
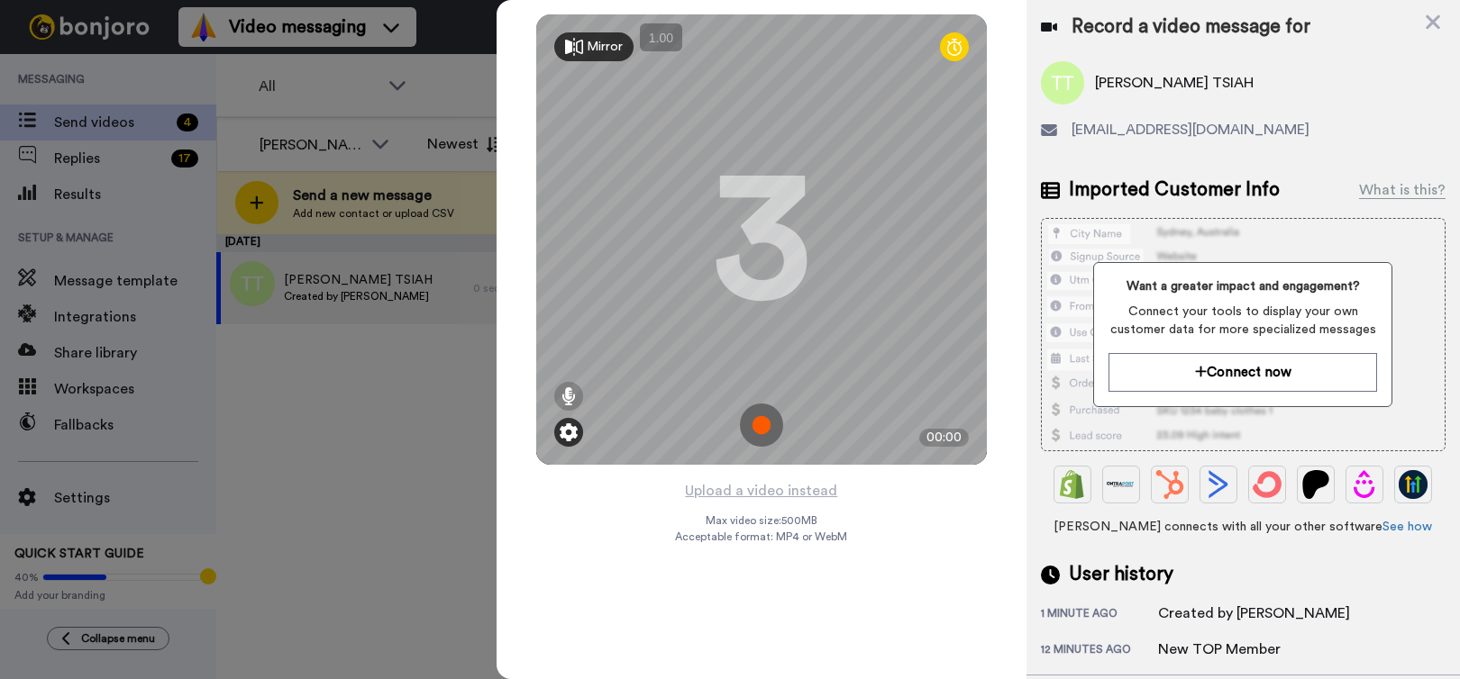
click at [569, 434] on img at bounding box center [569, 432] width 18 height 18
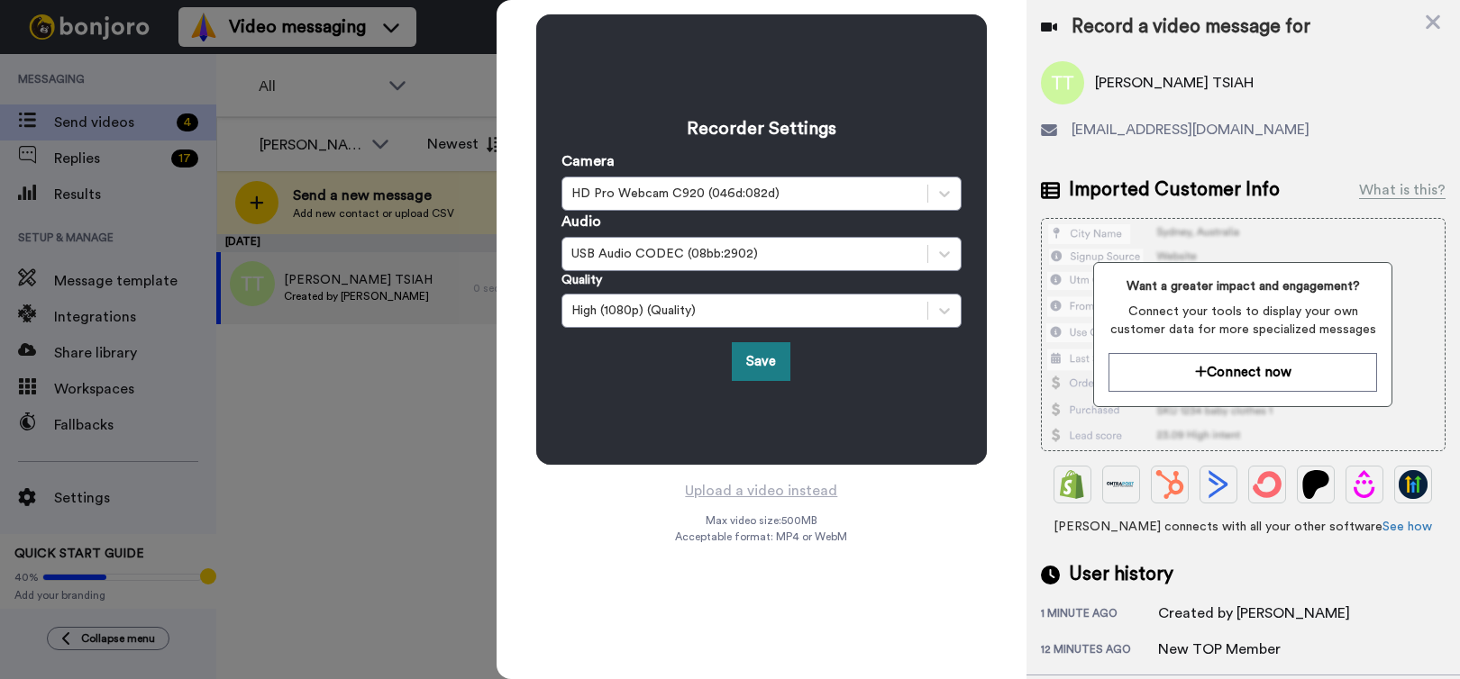
click at [760, 367] on button "Save" at bounding box center [761, 361] width 59 height 39
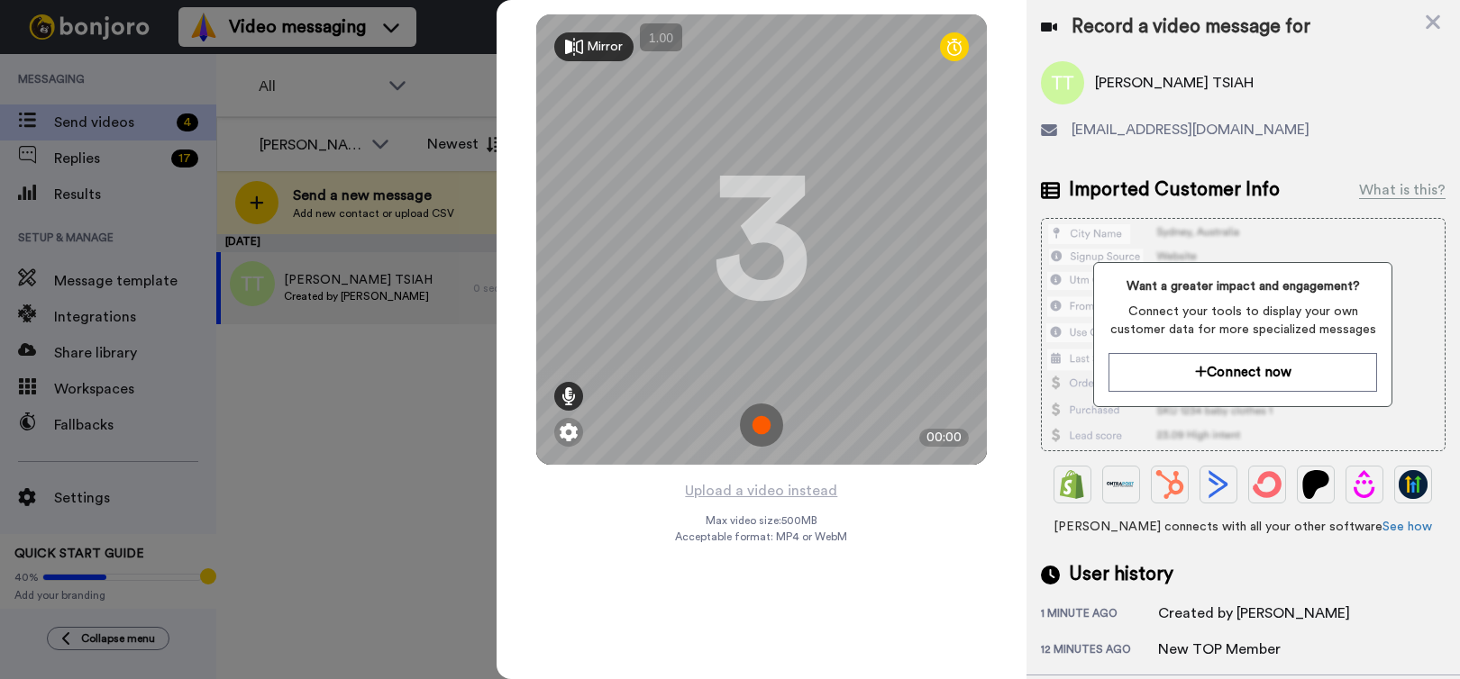
click at [565, 398] on icon at bounding box center [568, 396] width 14 height 18
click at [760, 430] on img at bounding box center [761, 425] width 43 height 43
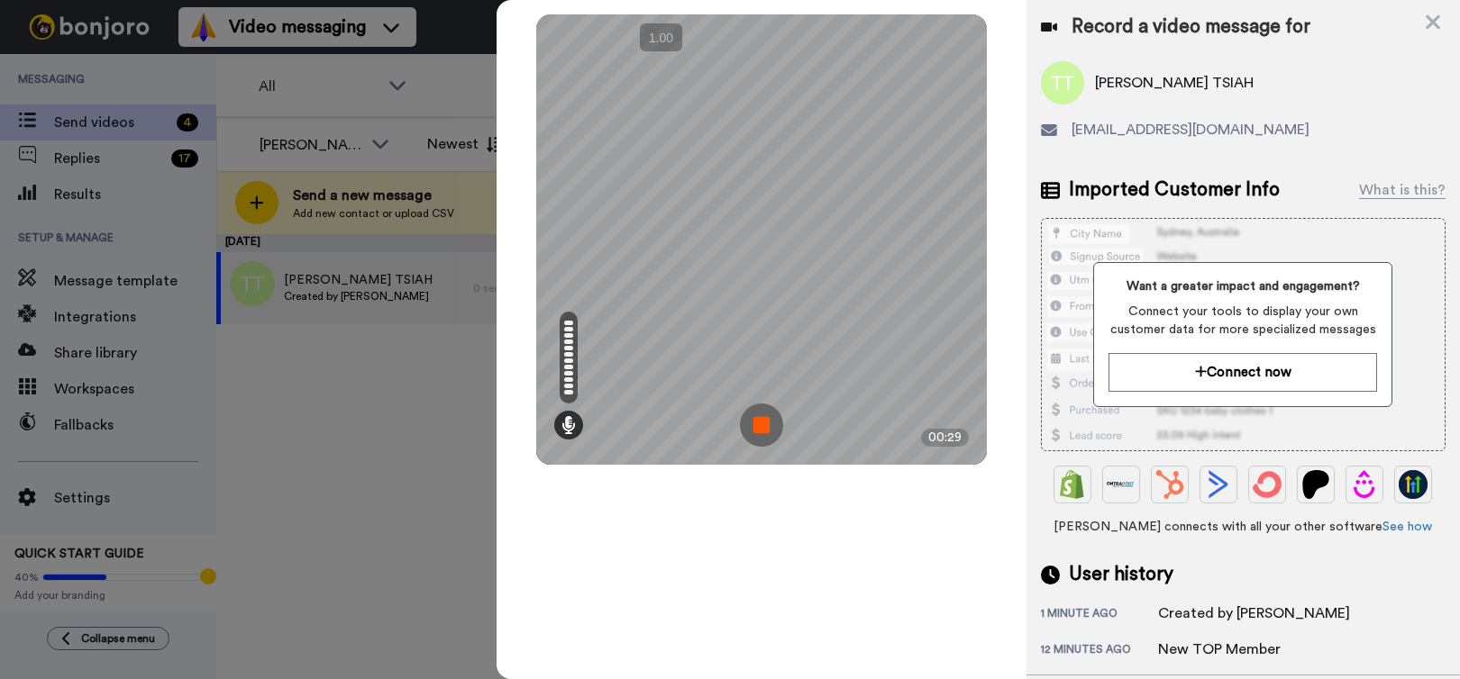
click at [760, 430] on img at bounding box center [761, 425] width 43 height 43
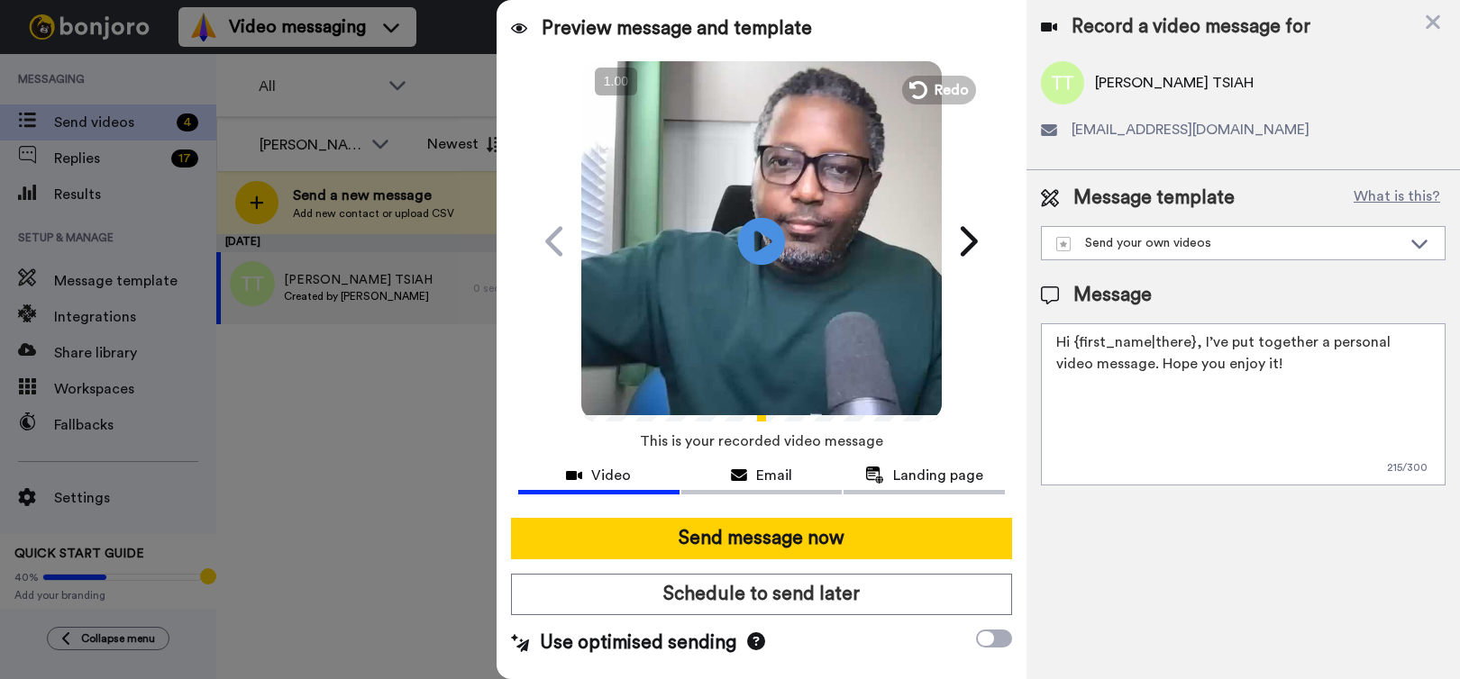
click at [758, 250] on icon "Play/Pause" at bounding box center [762, 241] width 48 height 86
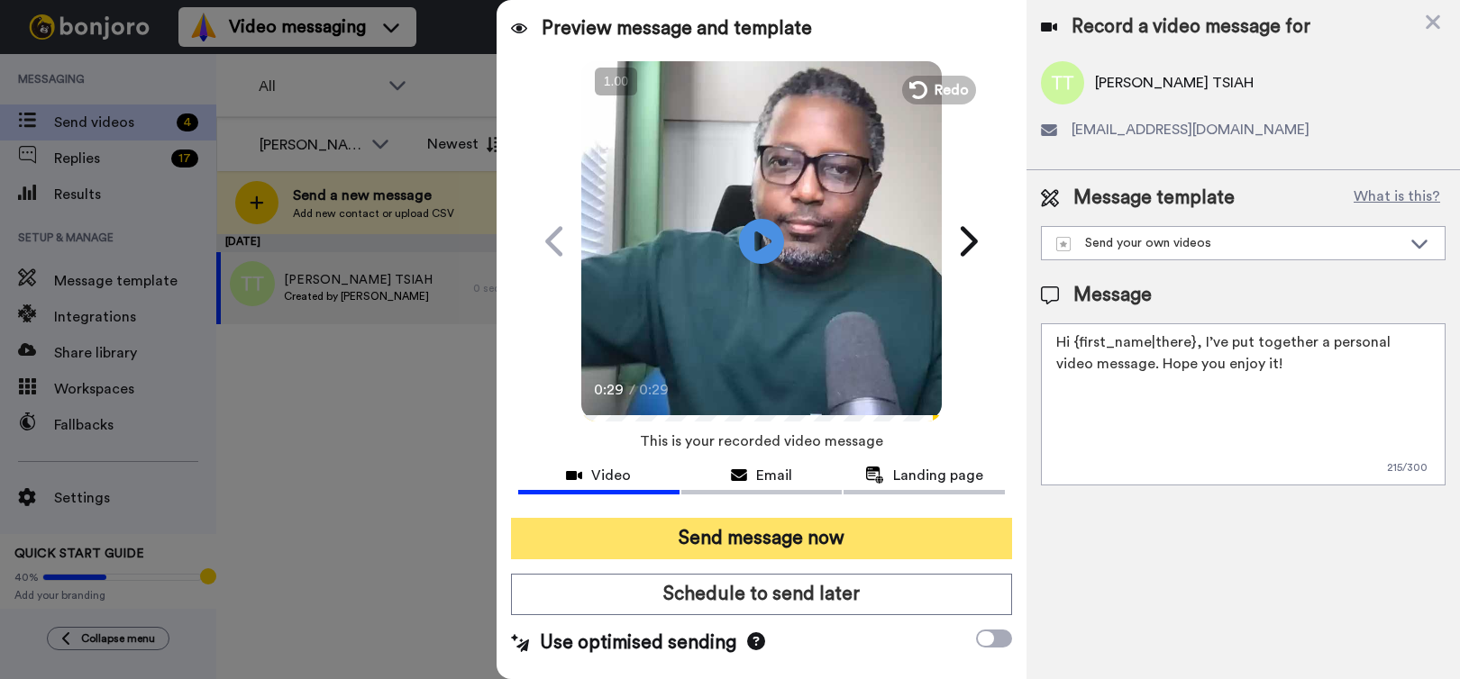
click at [761, 541] on button "Send message now" at bounding box center [761, 538] width 501 height 41
